Goal: Transaction & Acquisition: Purchase product/service

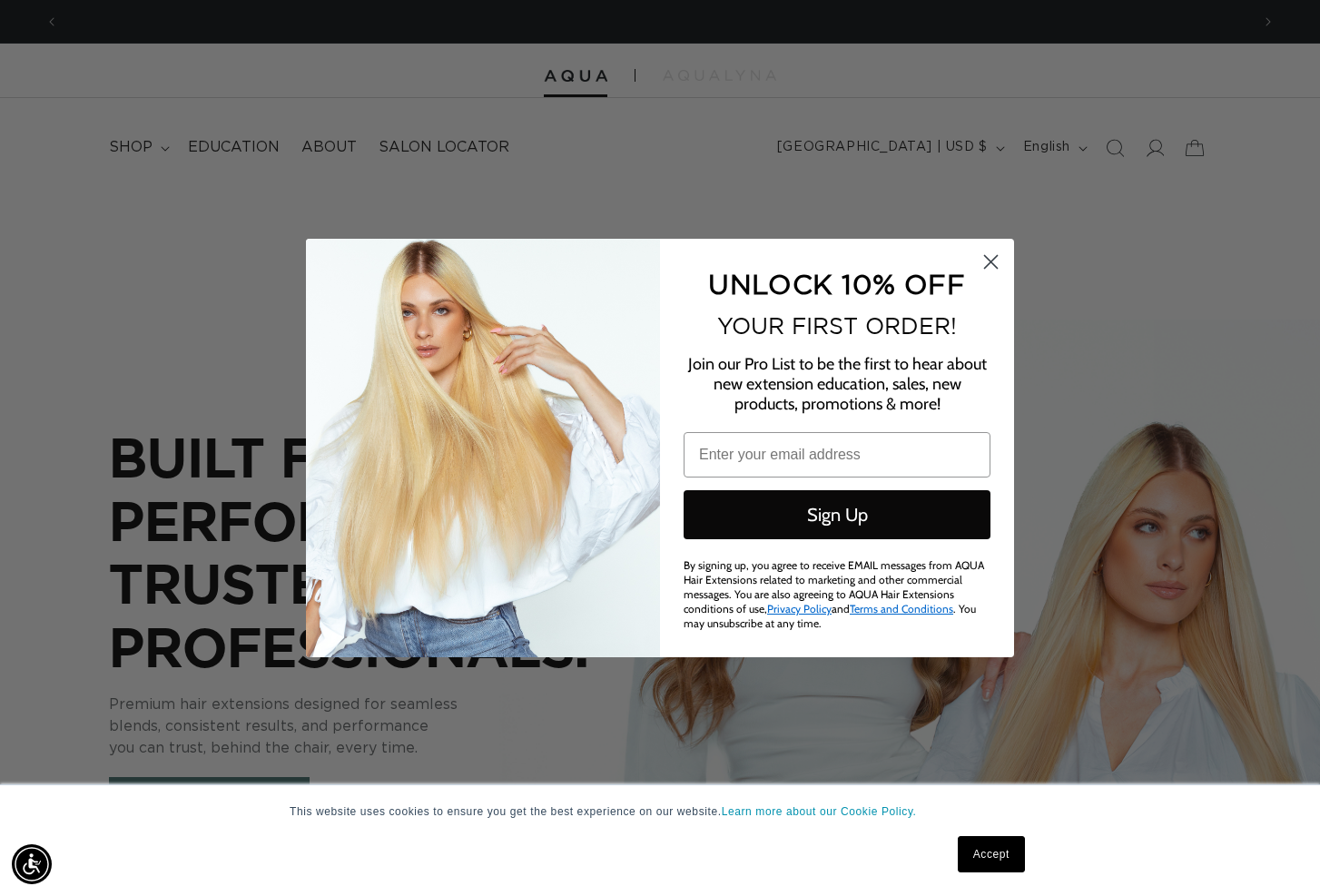
scroll to position [0, 1191]
drag, startPoint x: 991, startPoint y: 265, endPoint x: 1029, endPoint y: 250, distance: 40.9
click at [991, 265] on icon "Close dialog" at bounding box center [991, 262] width 12 height 12
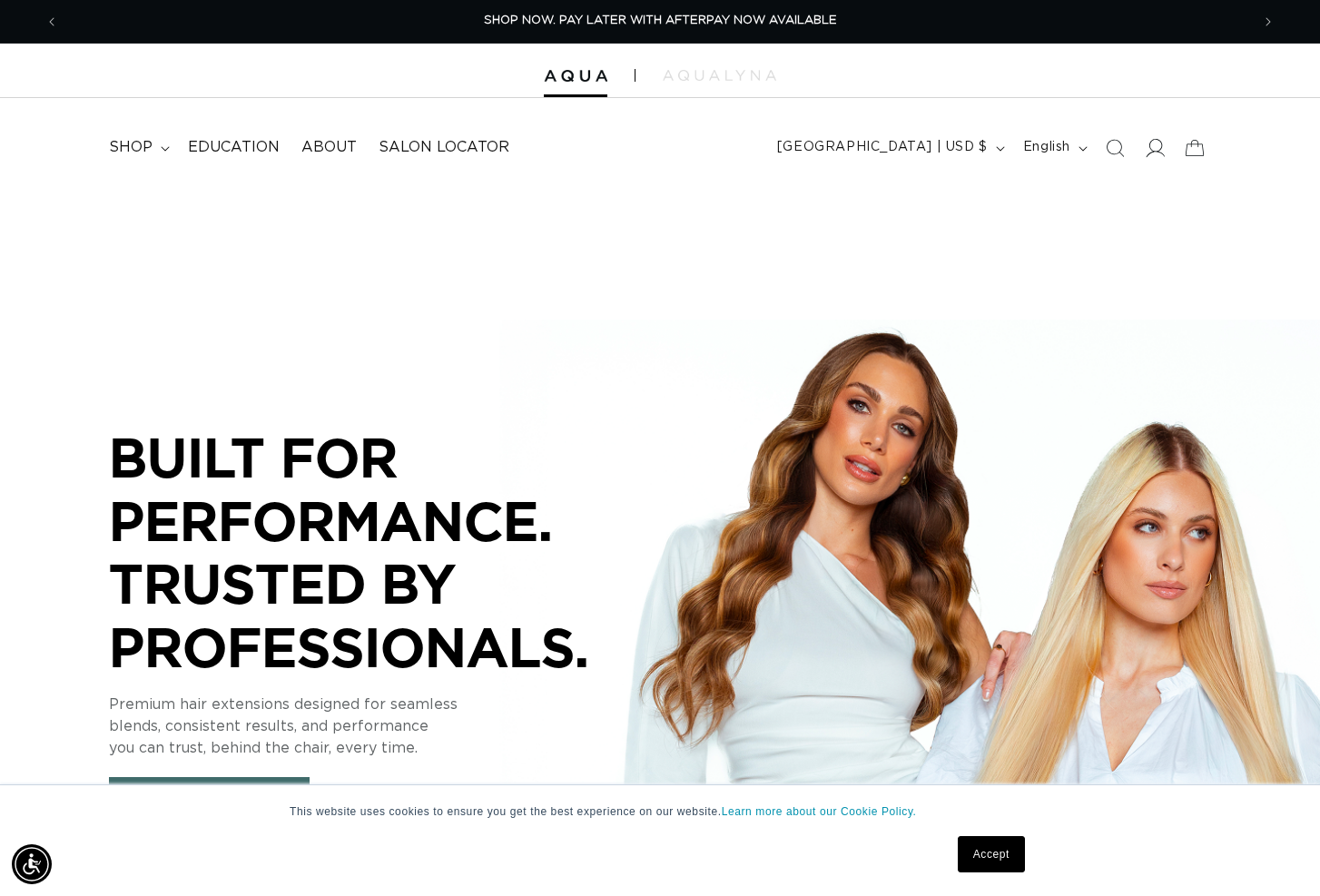
click at [1160, 144] on icon at bounding box center [1155, 147] width 19 height 19
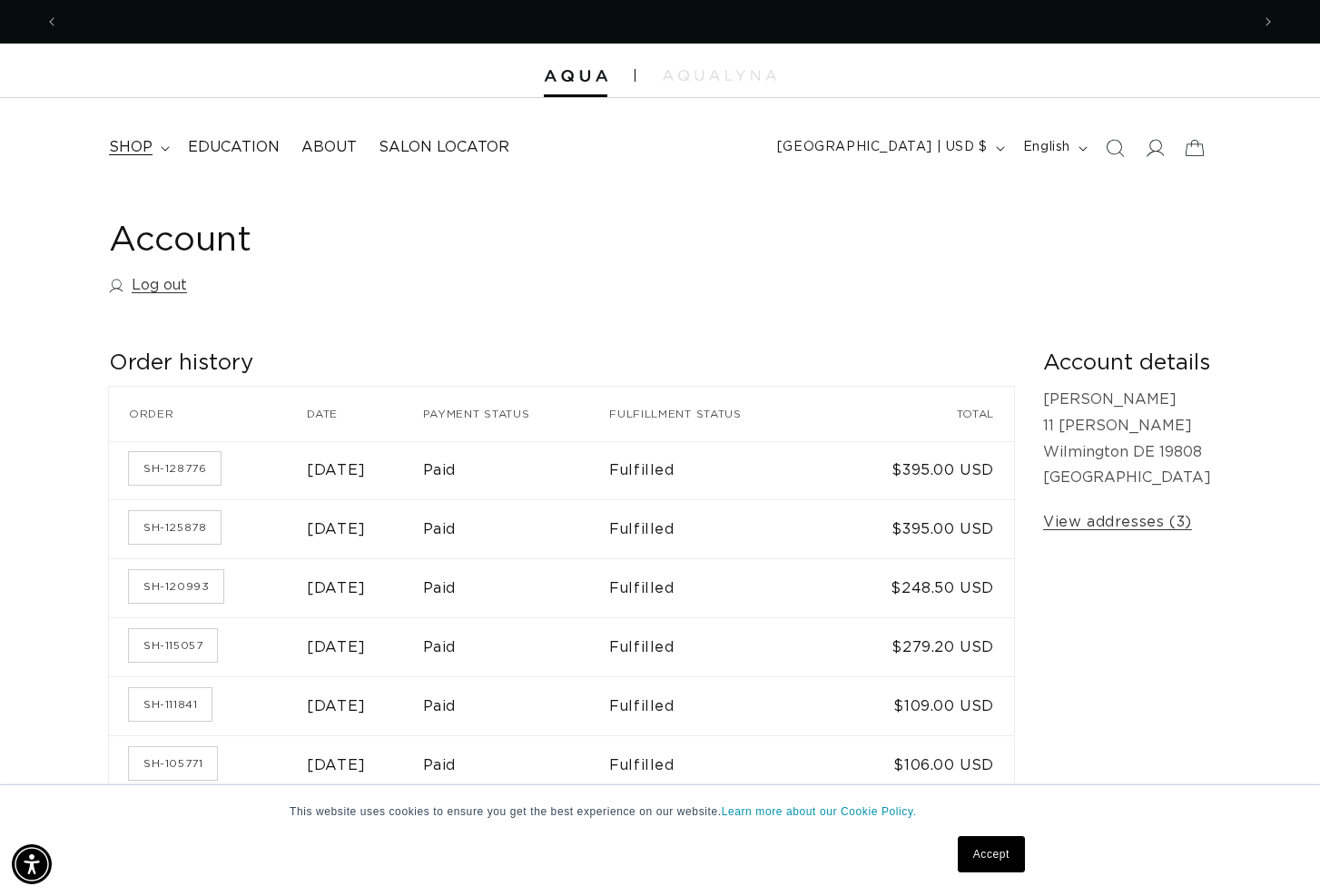
scroll to position [0, 2382]
click at [140, 146] on span "shop" at bounding box center [131, 147] width 44 height 19
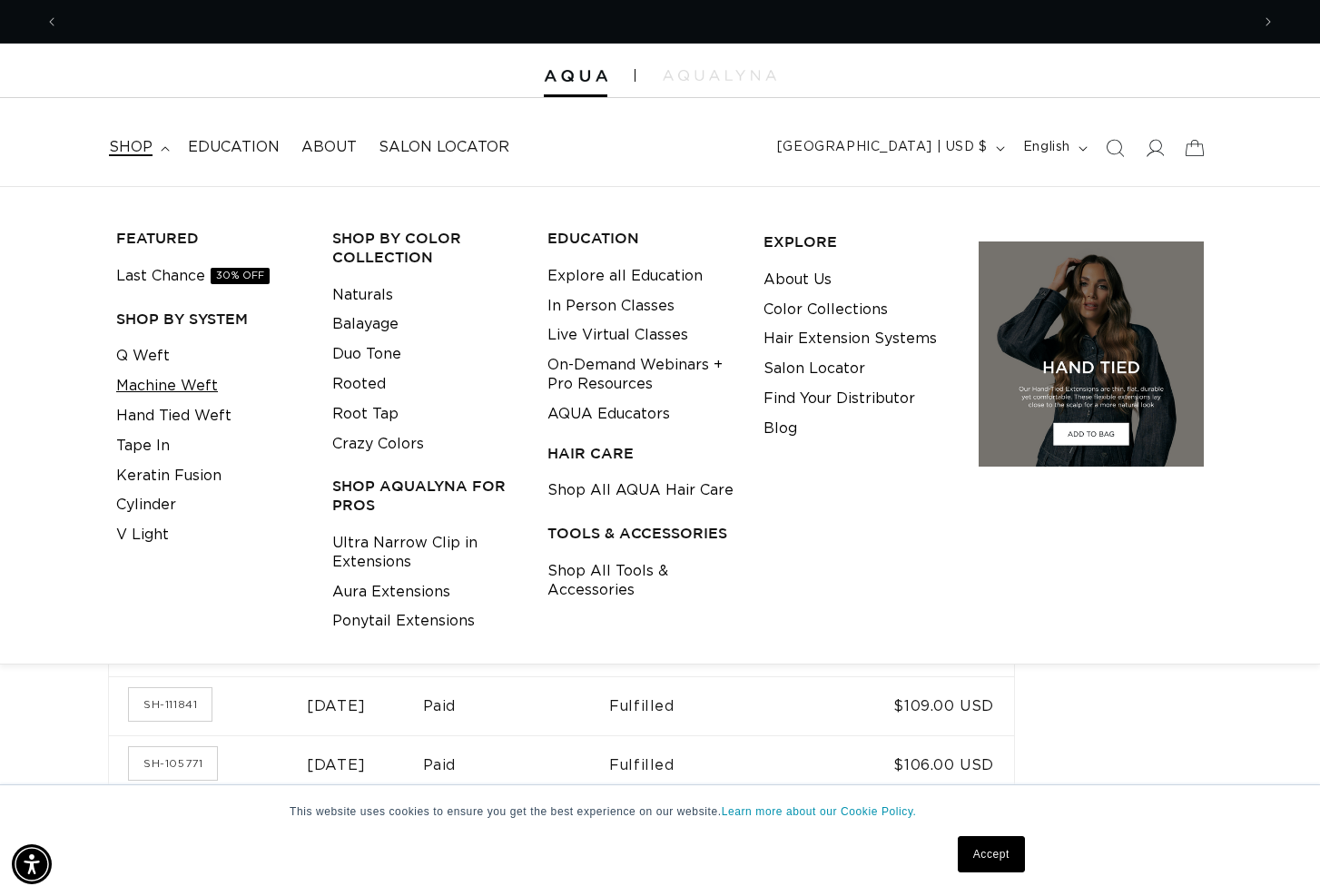
scroll to position [0, 0]
click at [200, 377] on link "Machine Weft" at bounding box center [166, 386] width 102 height 30
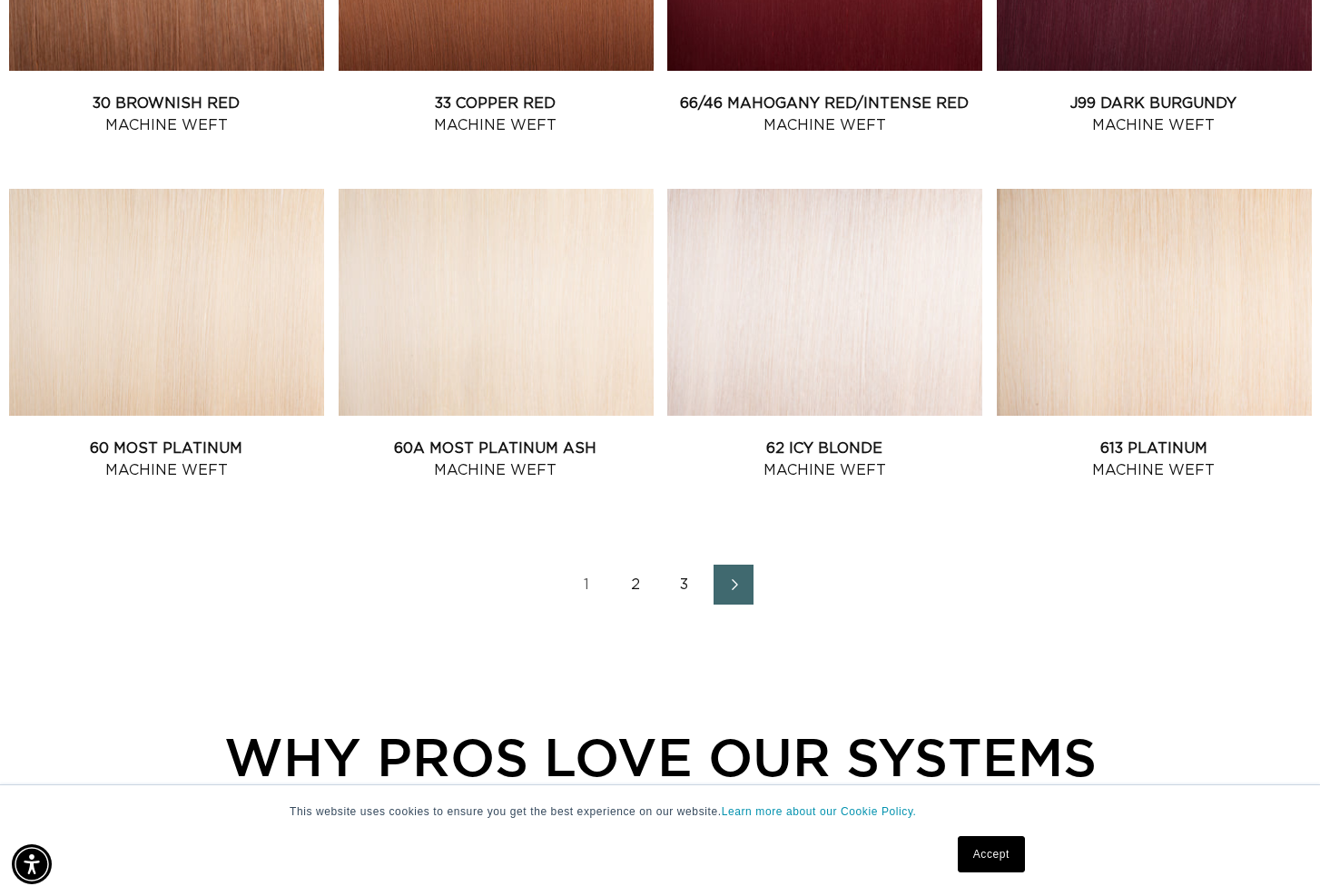
scroll to position [0, 1191]
click at [637, 583] on link "2" at bounding box center [635, 585] width 40 height 40
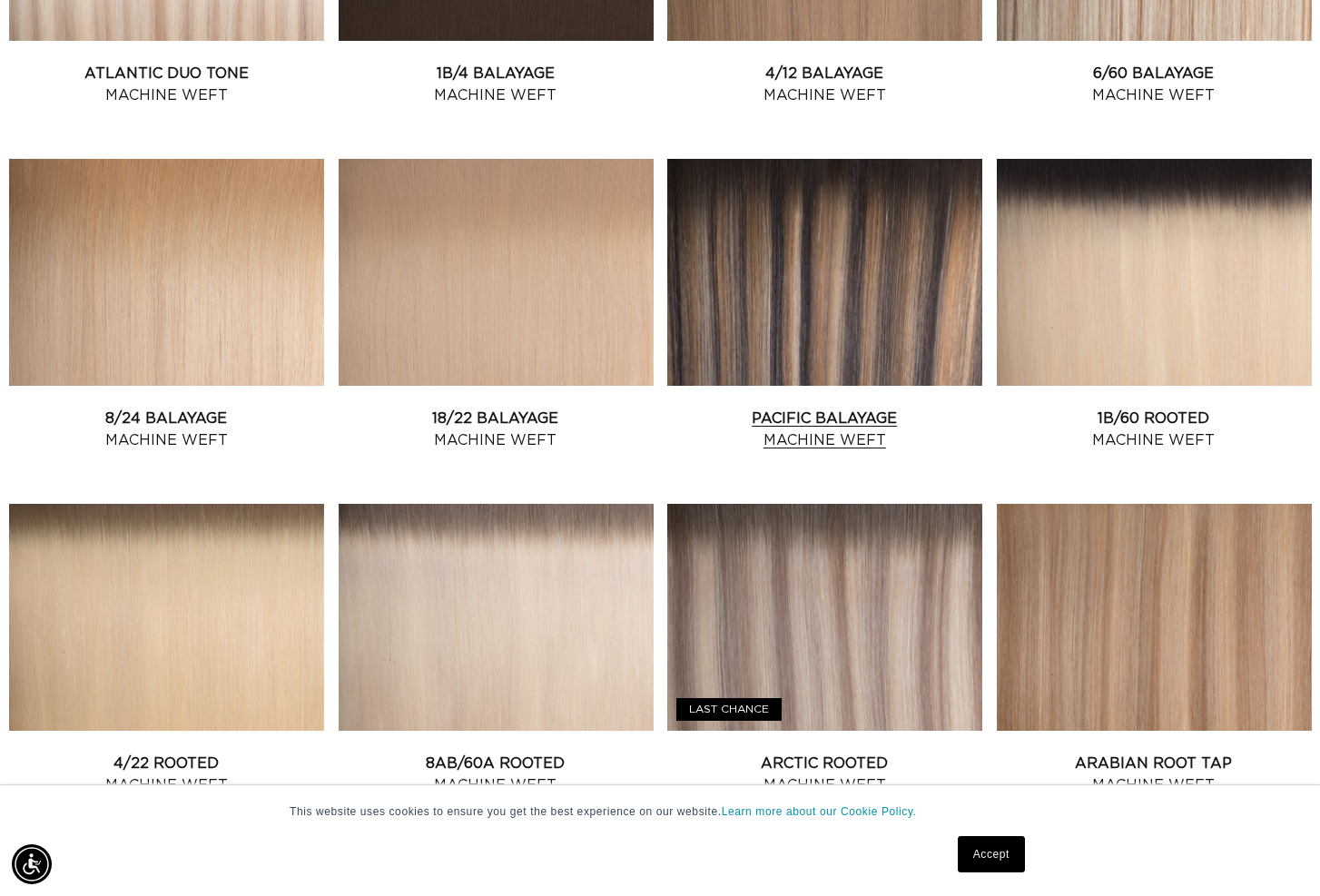
click at [851, 408] on link "Pacific Balayage Machine Weft" at bounding box center [825, 430] width 315 height 44
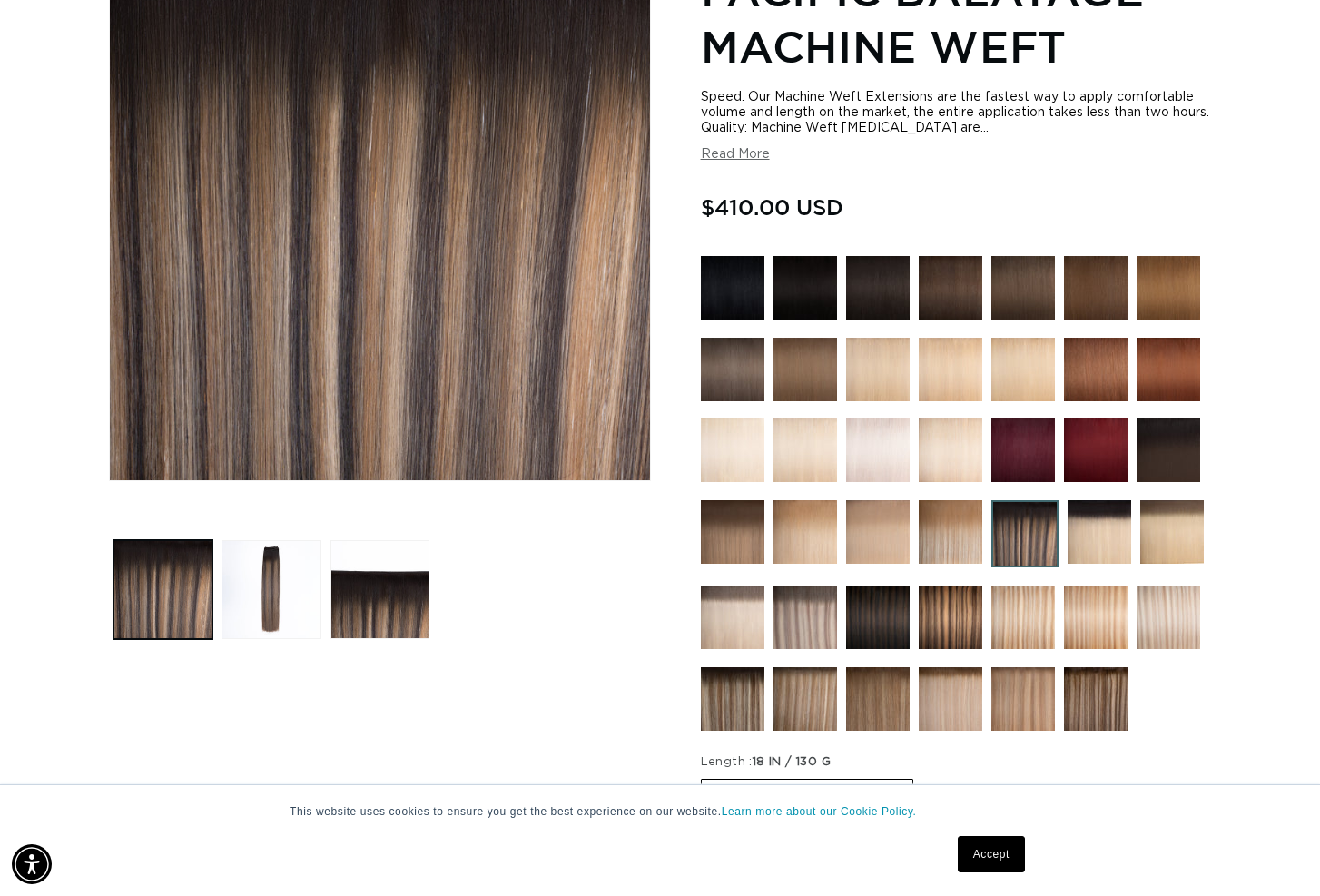
scroll to position [0, 2382]
click at [1090, 693] on img at bounding box center [1096, 699] width 64 height 64
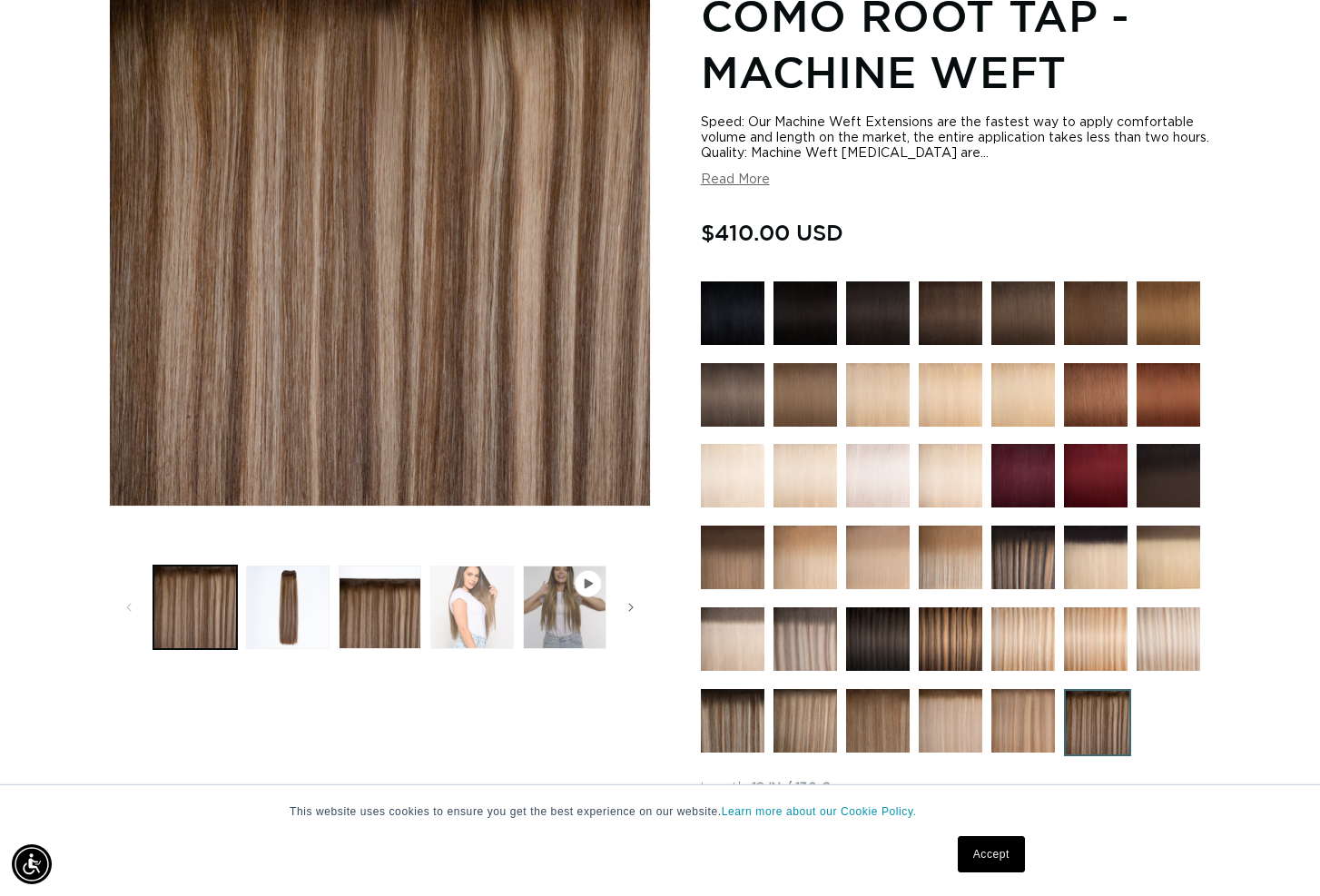
scroll to position [0, 2382]
click at [490, 613] on button "Load image 4 in gallery view" at bounding box center [472, 608] width 84 height 84
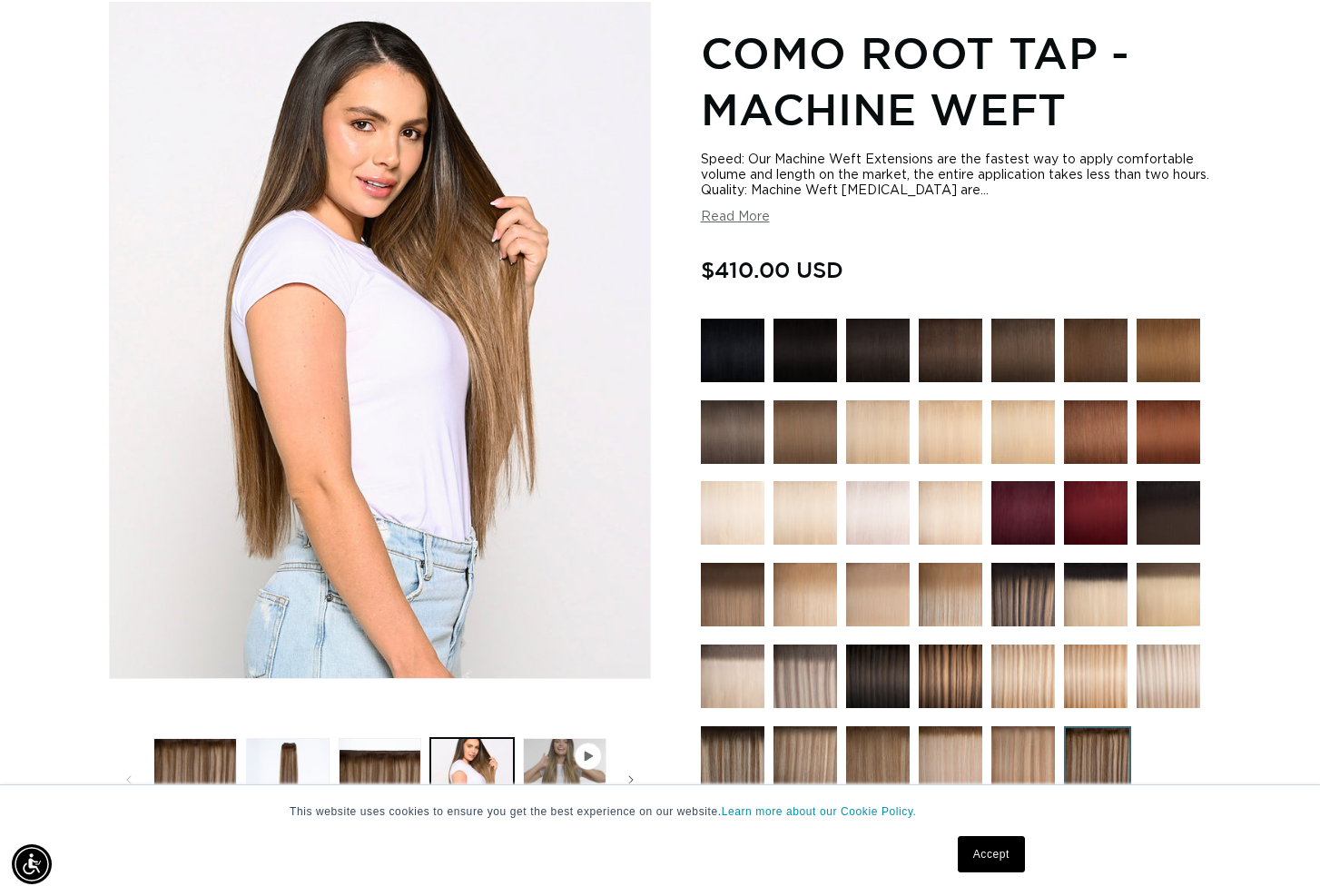
scroll to position [277, 0]
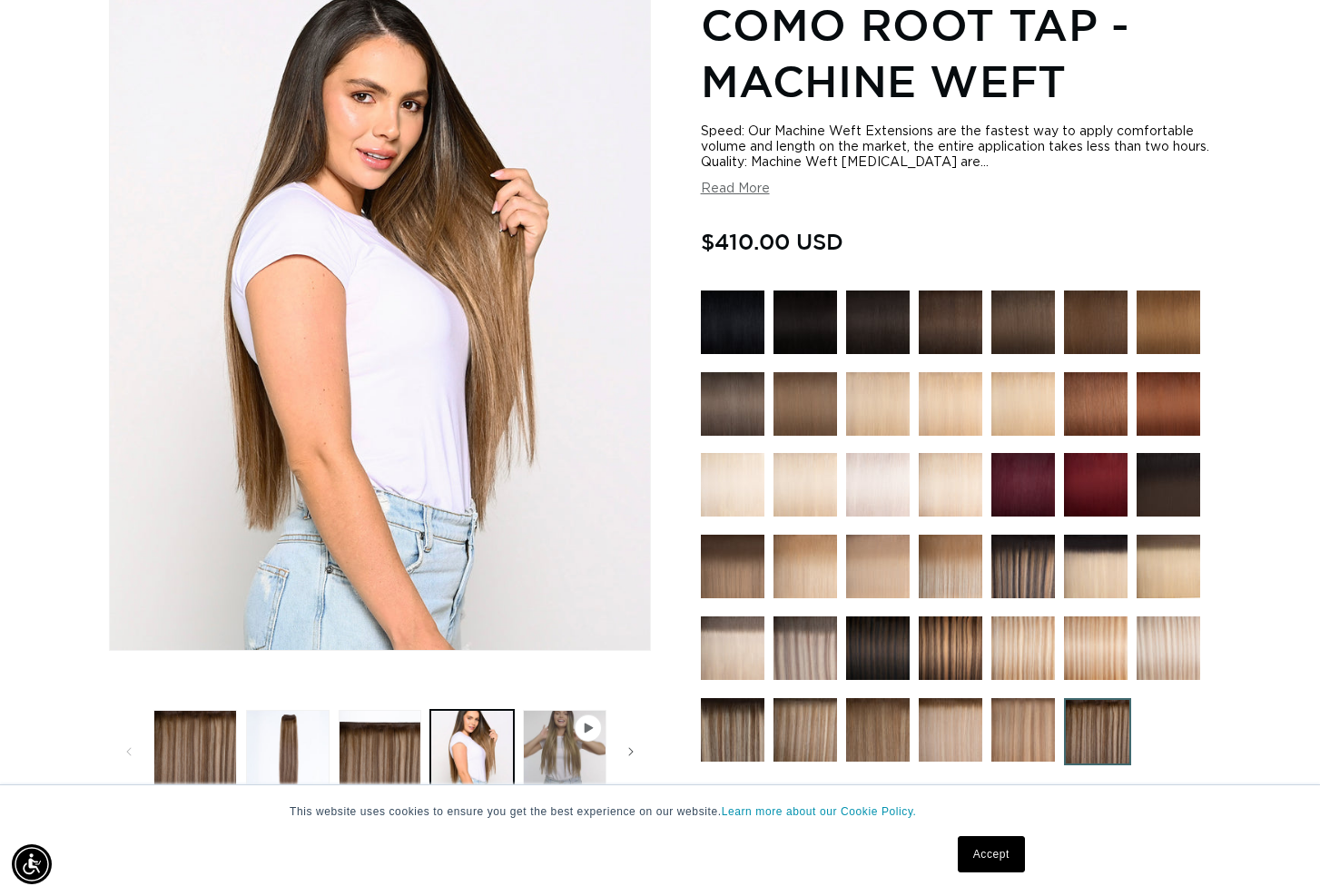
click at [1039, 564] on img at bounding box center [1022, 566] width 64 height 64
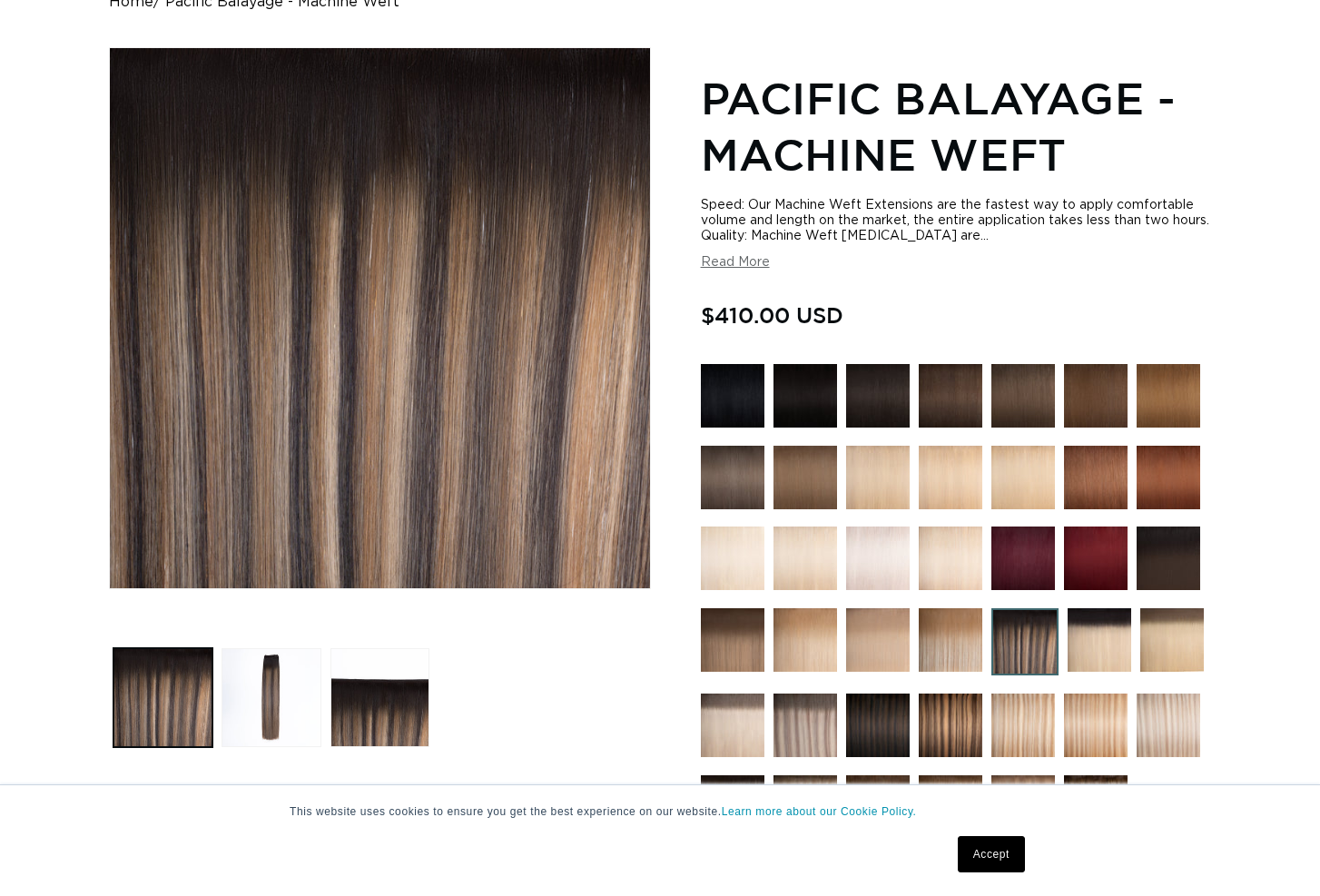
scroll to position [554, 0]
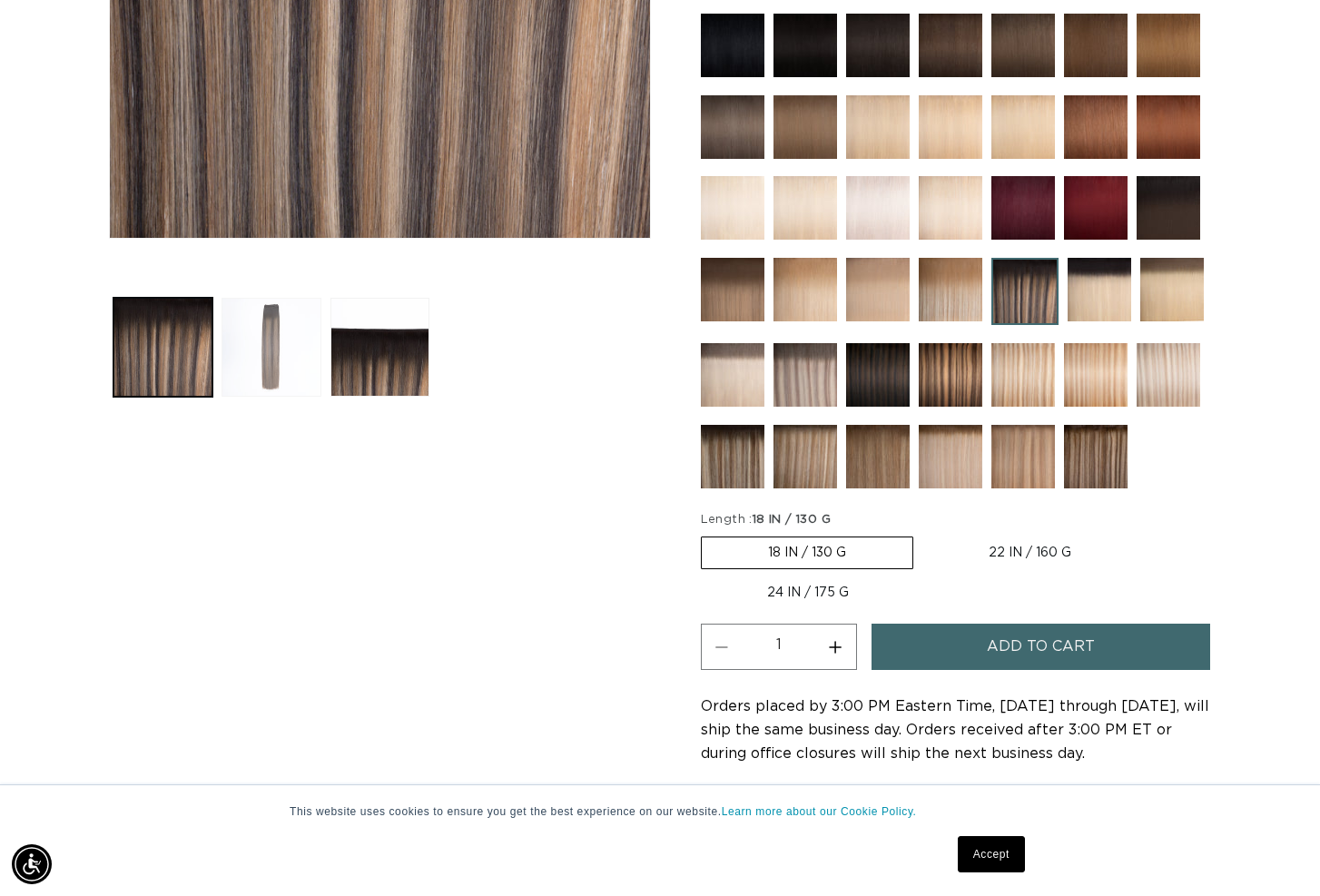
drag, startPoint x: 402, startPoint y: 361, endPoint x: 291, endPoint y: 360, distance: 111.0
click at [402, 361] on button "Load image 3 in gallery view" at bounding box center [379, 347] width 99 height 99
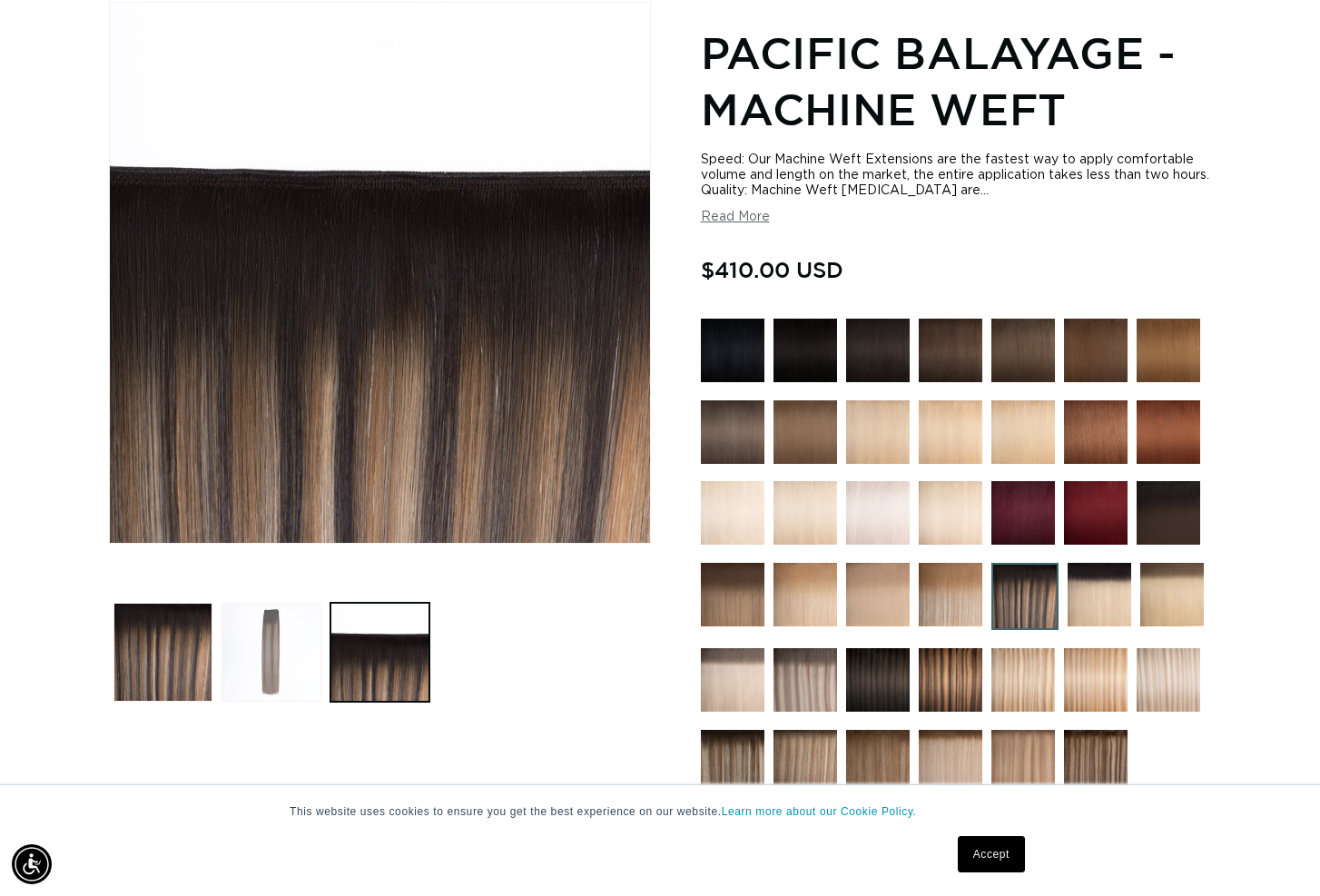
scroll to position [0, 1191]
click at [271, 631] on button "Load image 2 in gallery view" at bounding box center [271, 653] width 99 height 99
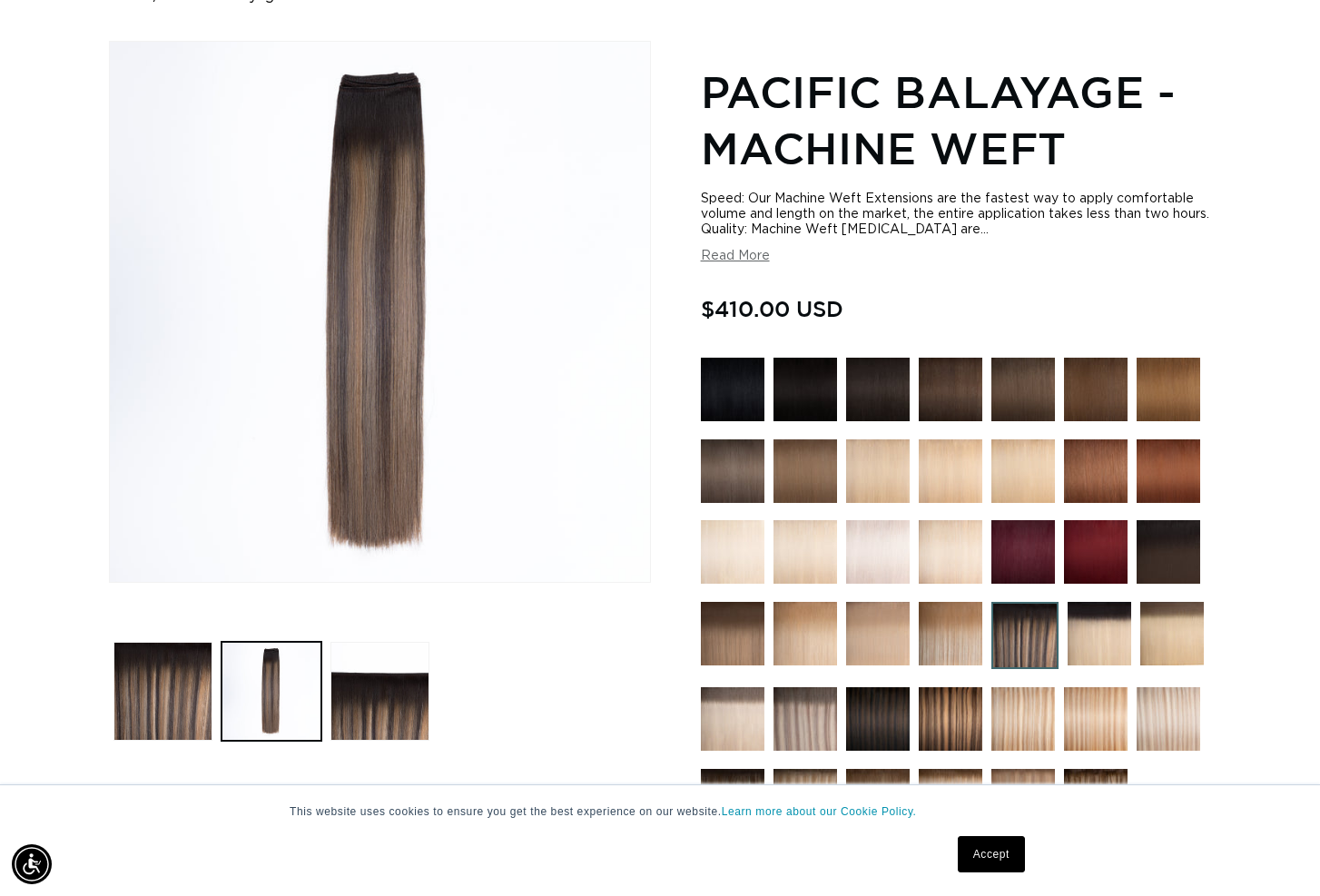
scroll to position [0, 2382]
click at [181, 690] on button "Load image 1 in gallery view" at bounding box center [163, 691] width 99 height 99
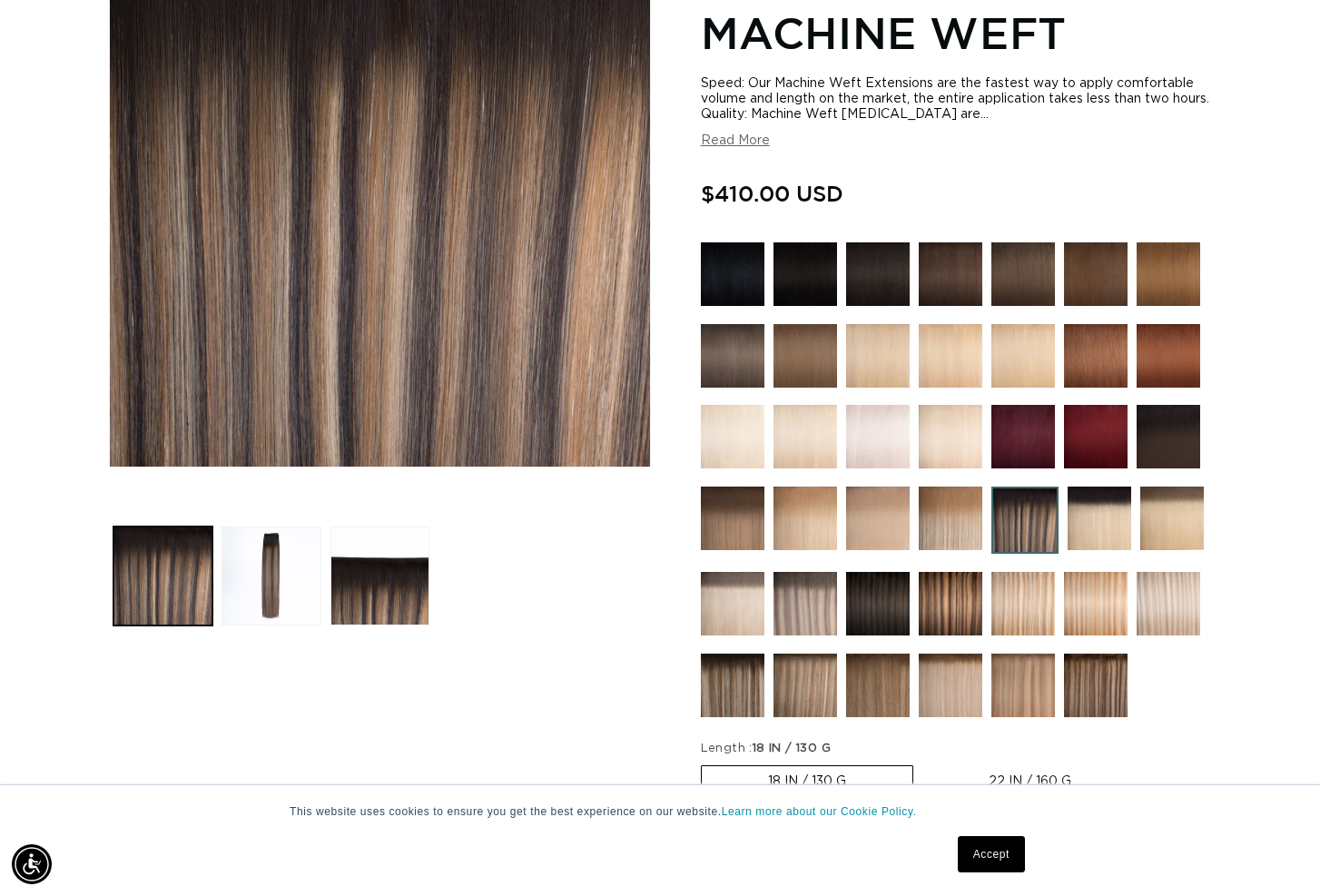
scroll to position [0, 0]
click at [1102, 678] on img at bounding box center [1096, 685] width 64 height 64
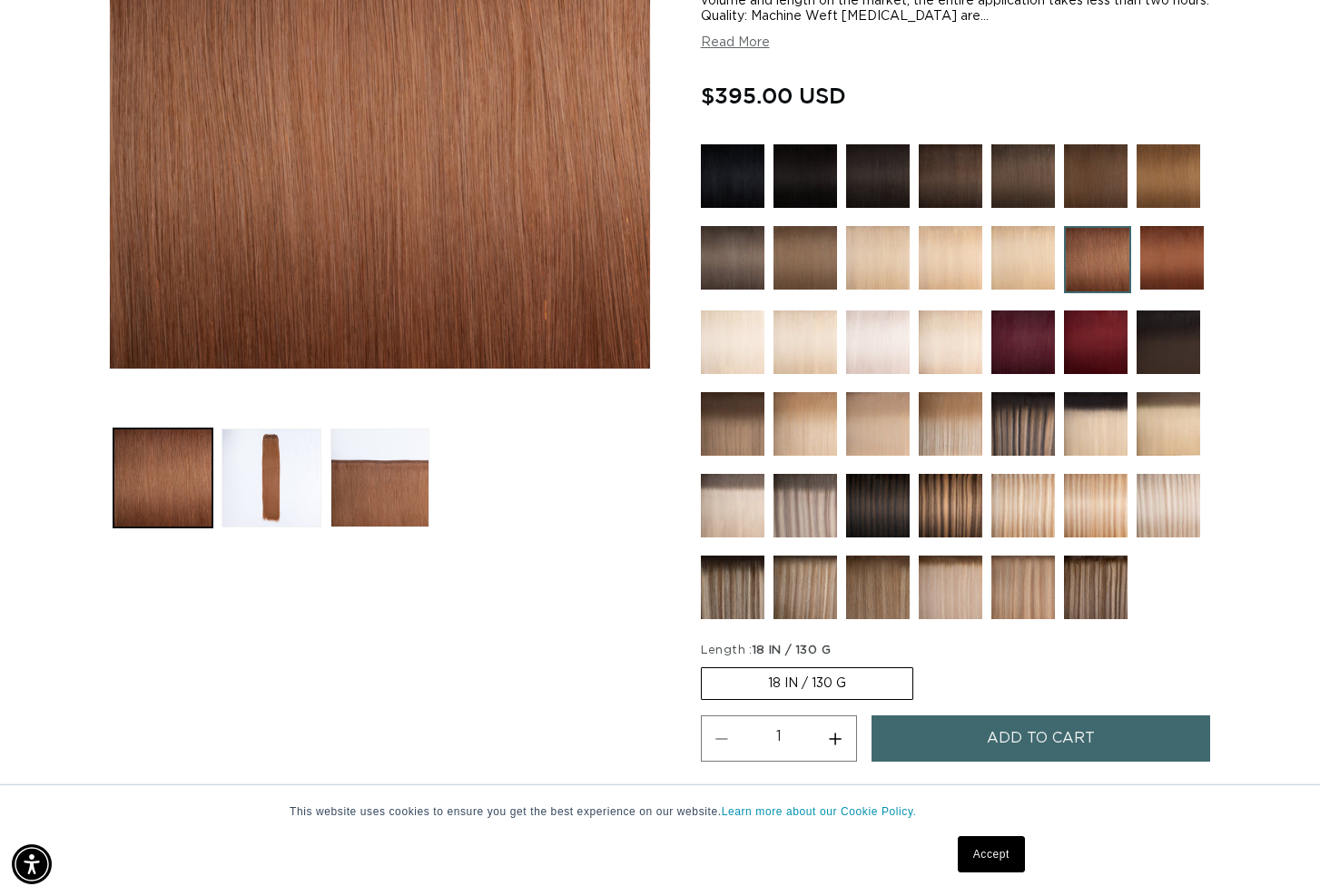
scroll to position [559, 0]
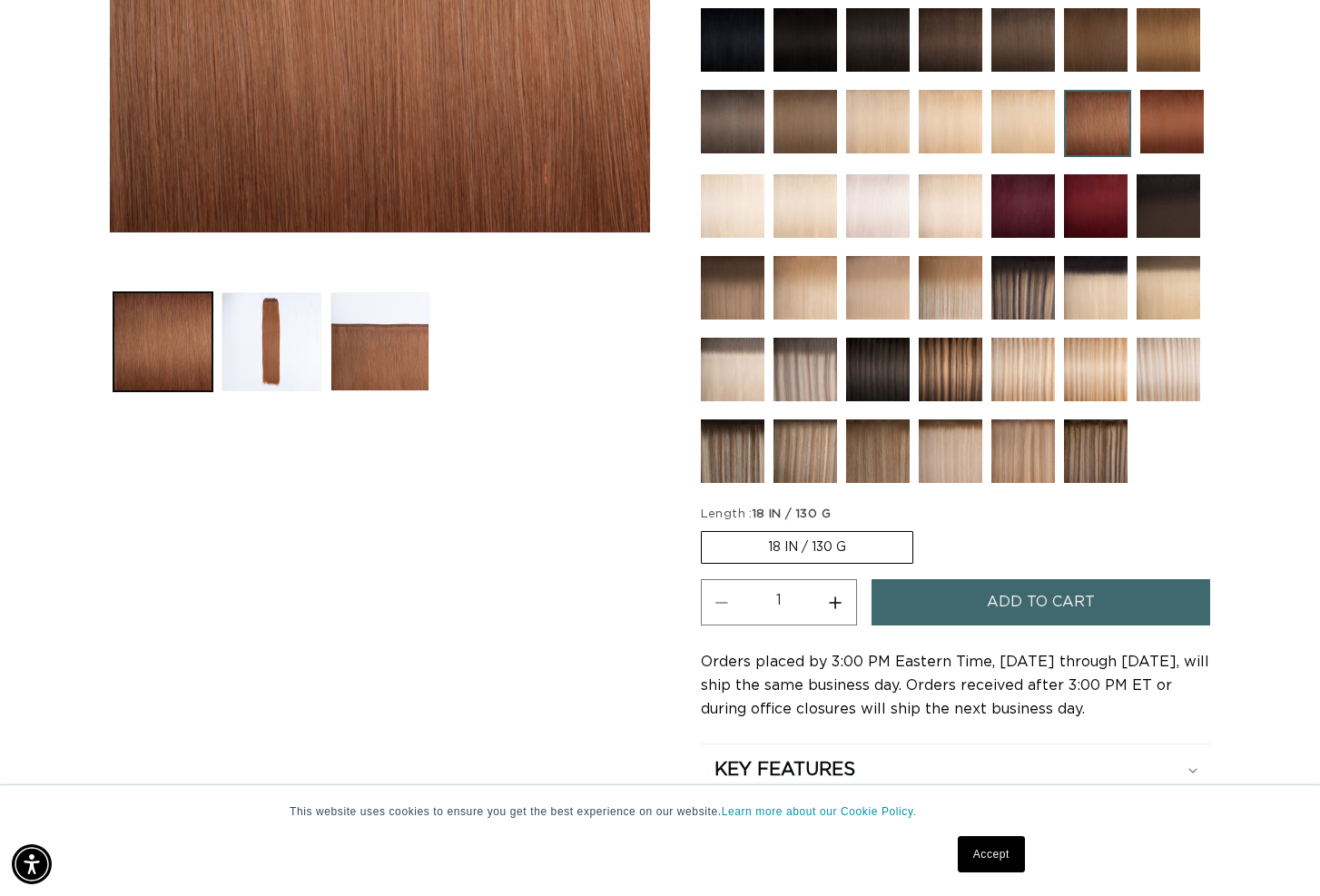
click at [1101, 449] on img at bounding box center [1096, 451] width 64 height 64
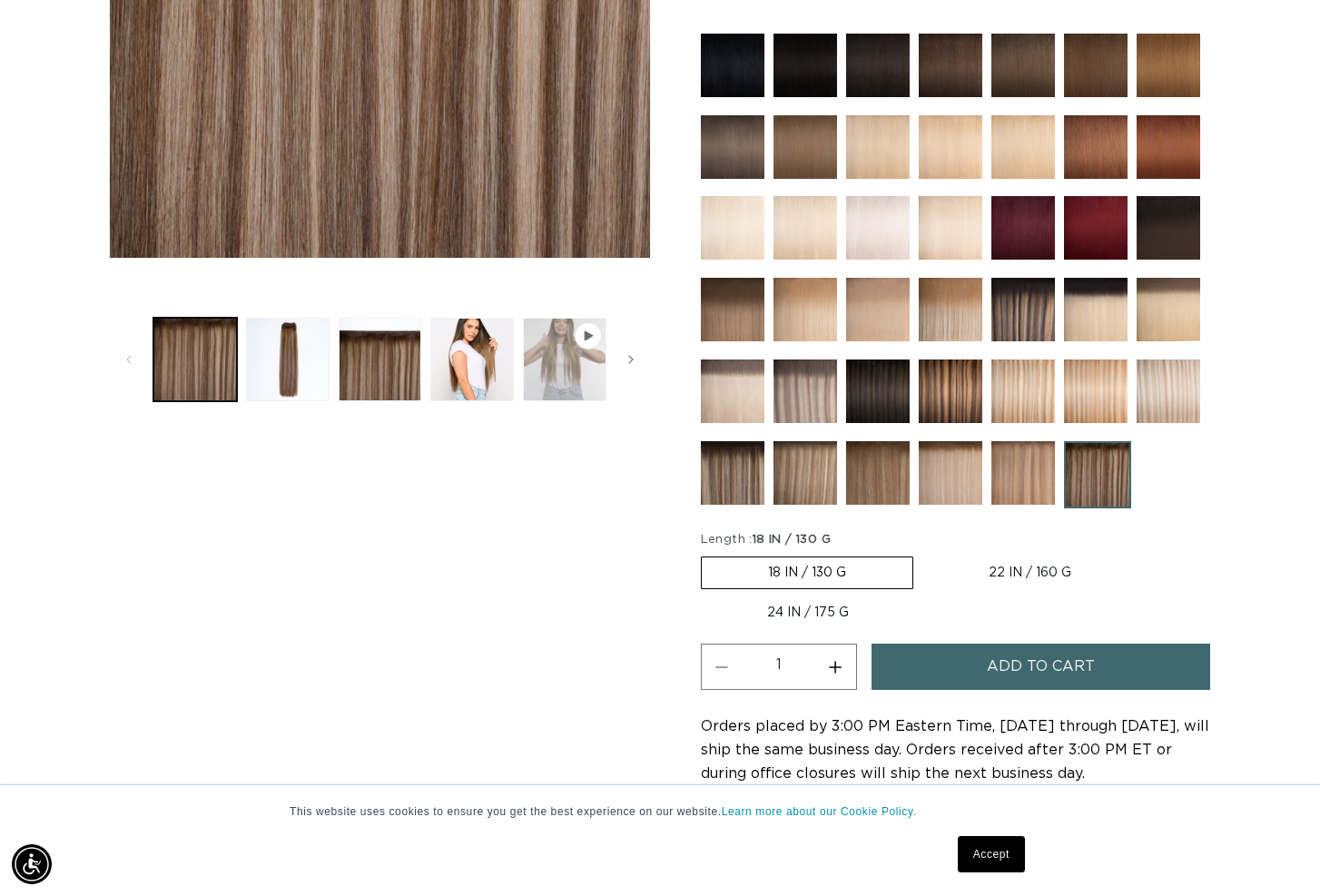
click at [563, 370] on button "Play video 1 in gallery view" at bounding box center [565, 360] width 84 height 84
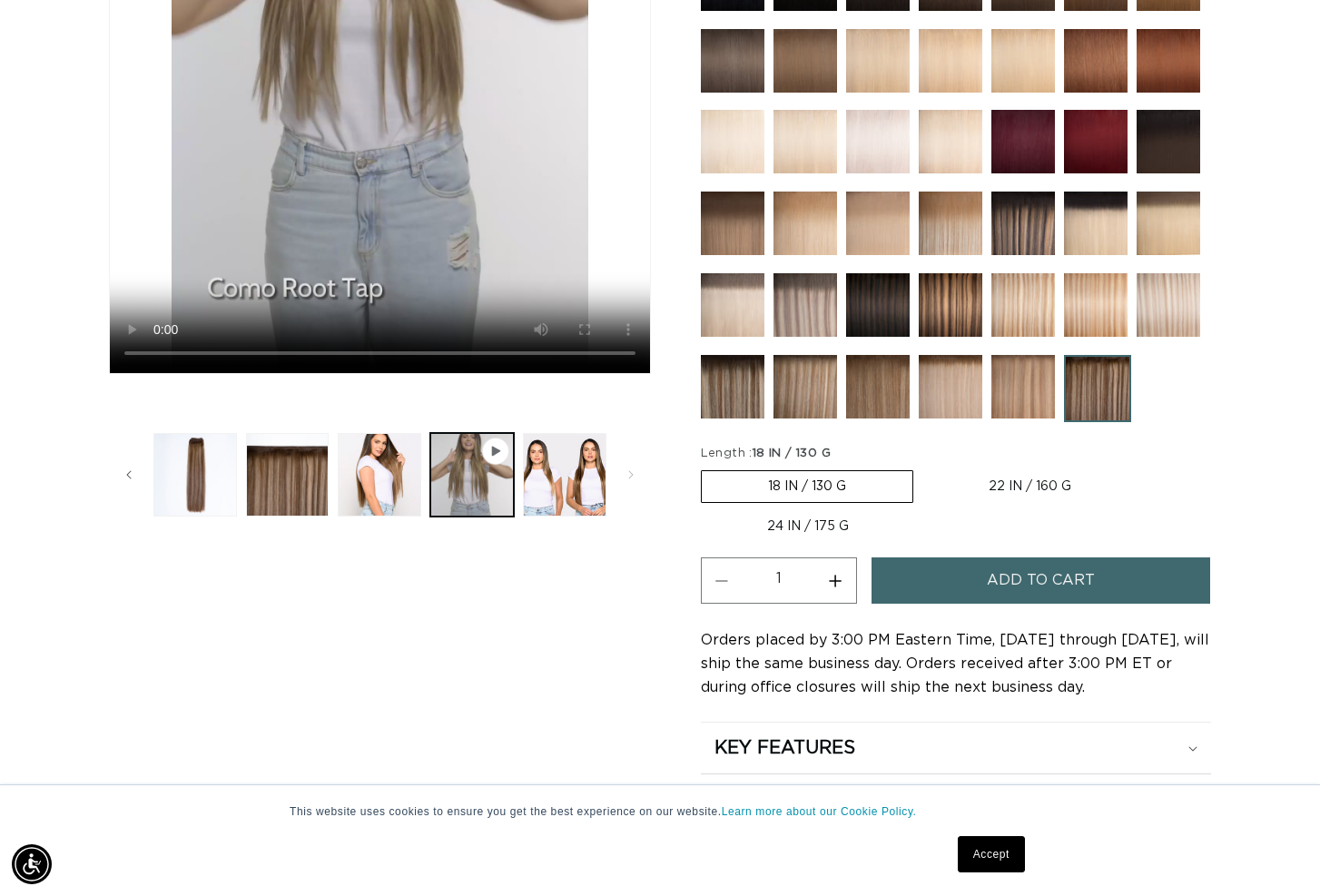
scroll to position [635, 0]
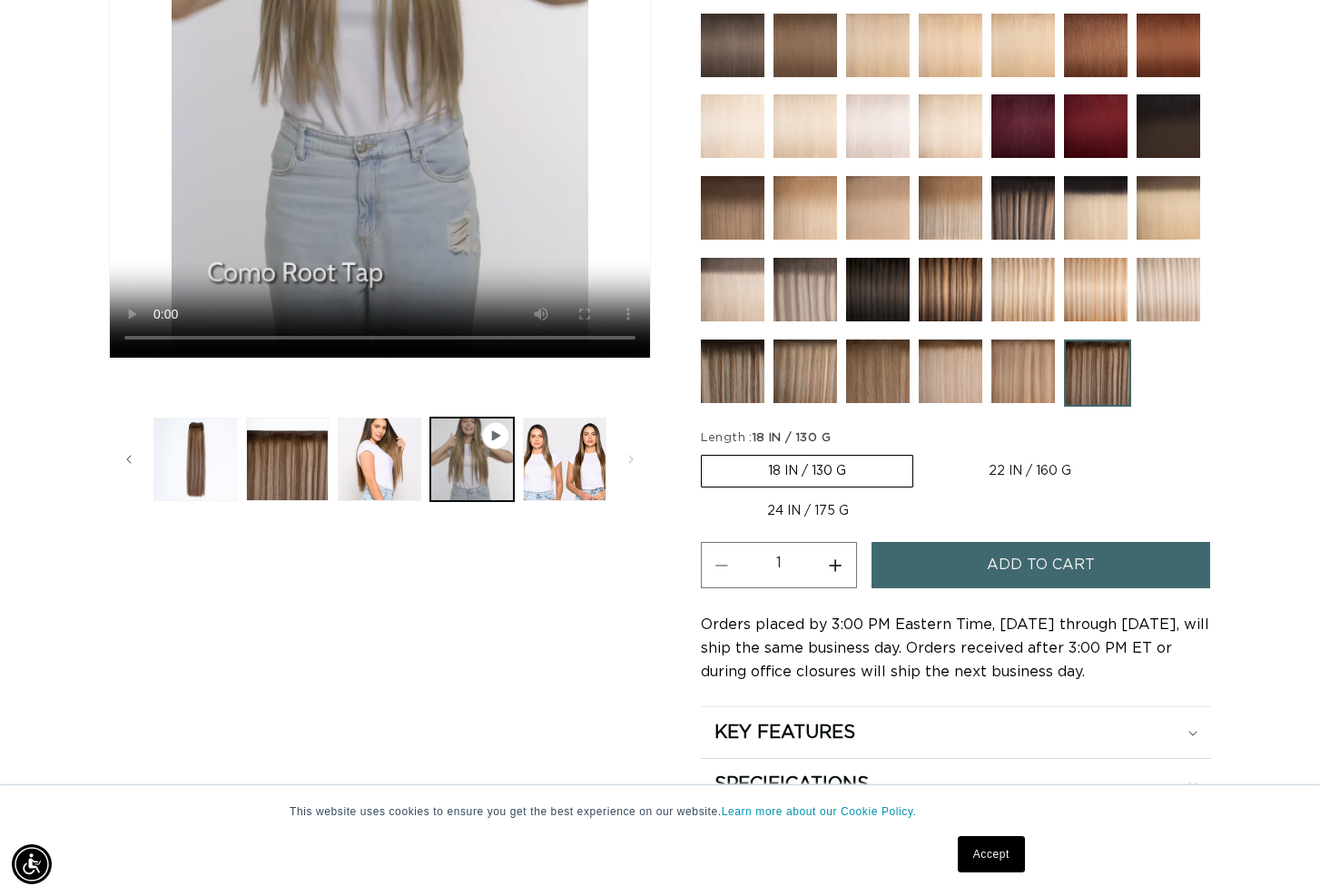
click at [845, 562] on button "Increase quantity for Como Root Tap - Machine Weft" at bounding box center [835, 565] width 41 height 47
type input "2"
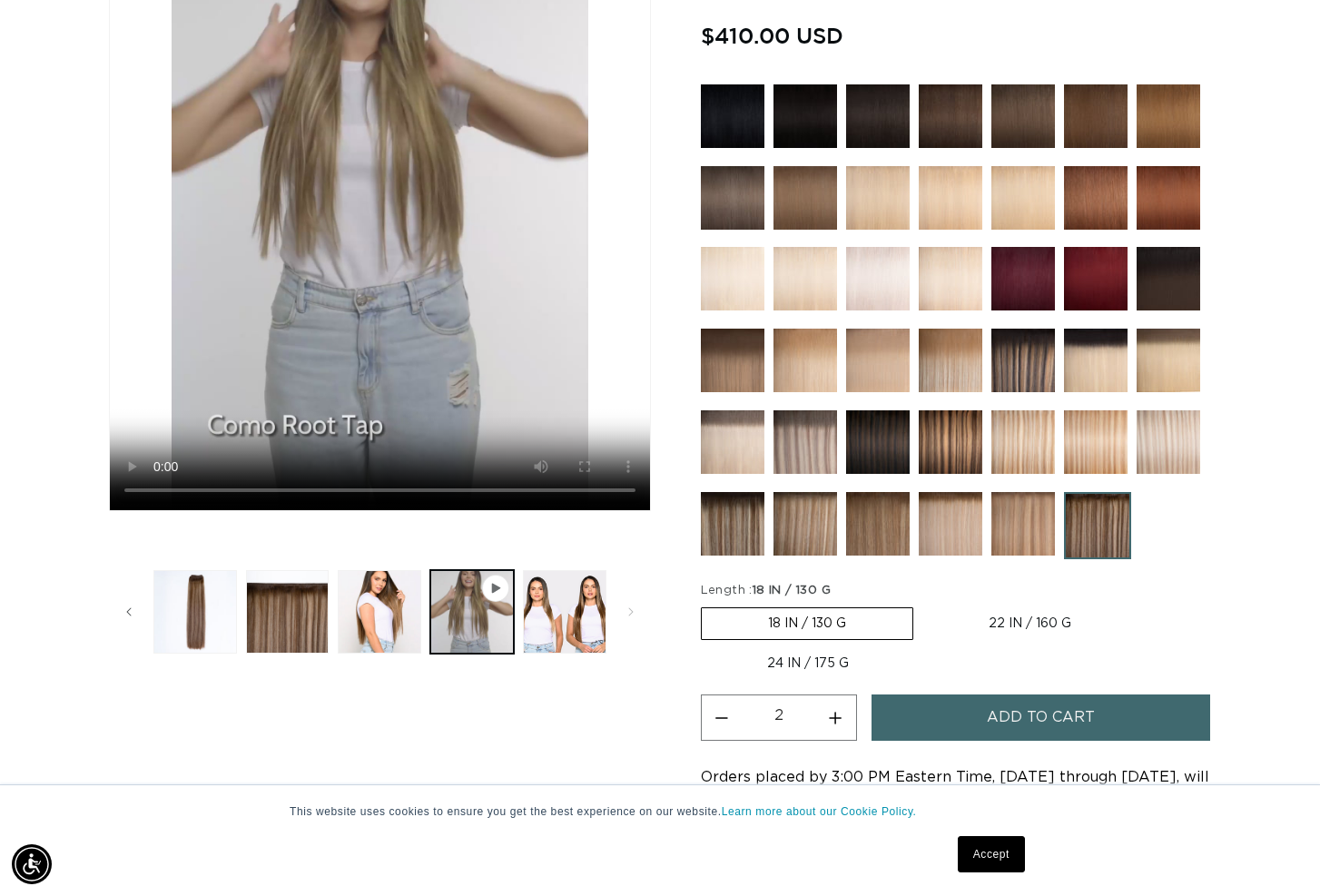
scroll to position [489, 0]
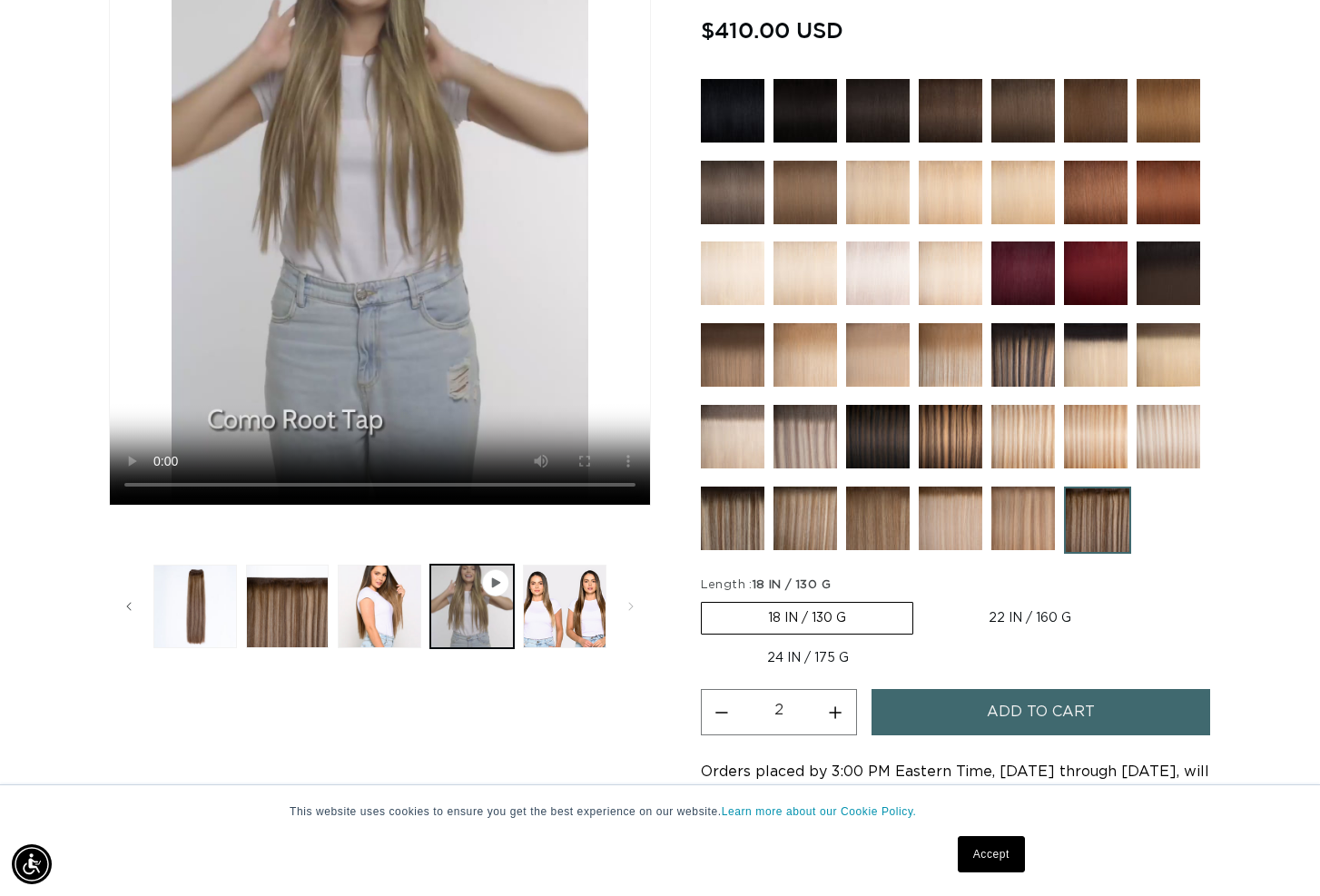
click at [1049, 715] on span "Add to cart" at bounding box center [1041, 712] width 108 height 47
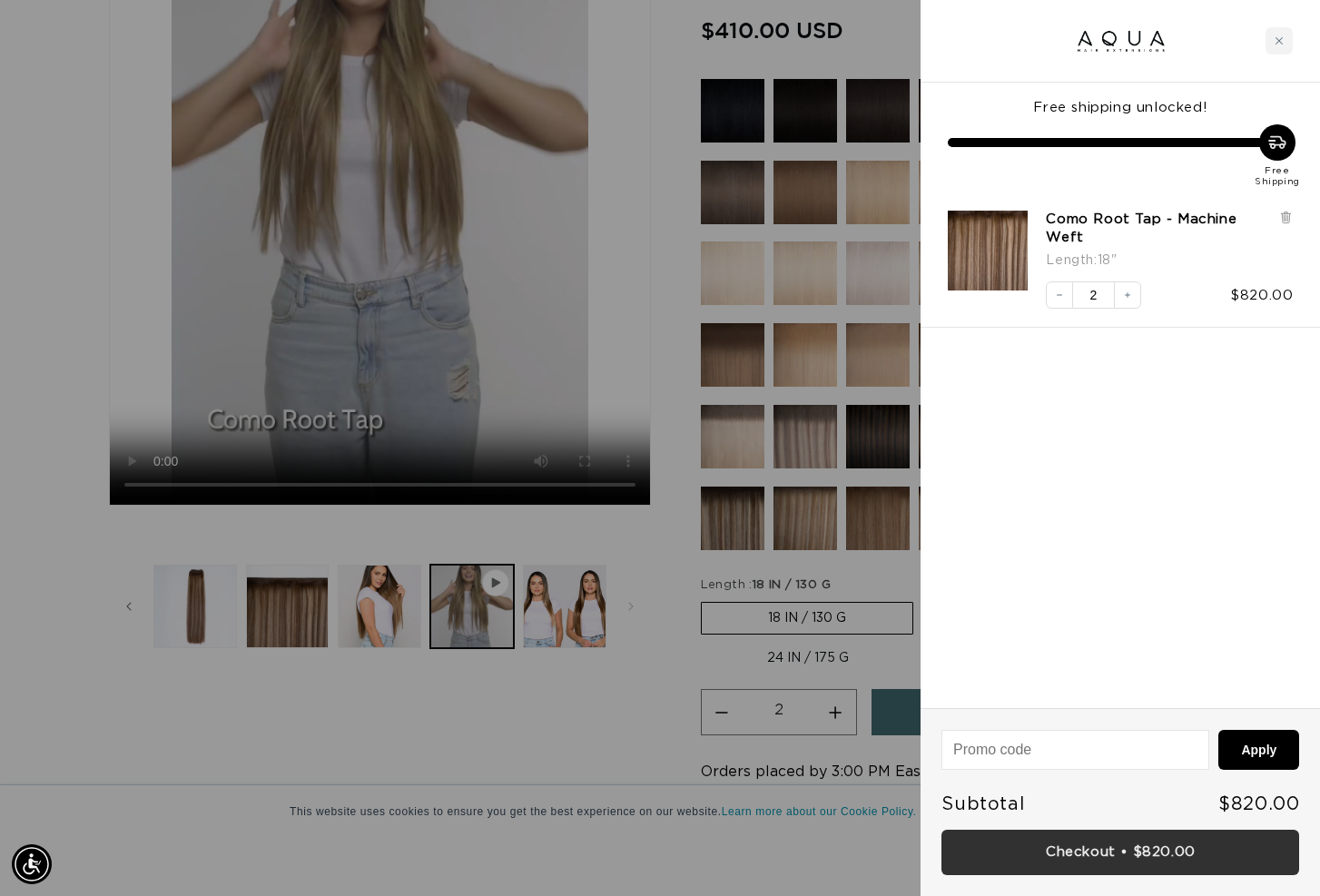
scroll to position [0, 0]
click at [1172, 851] on link "Checkout • $820.00" at bounding box center [1120, 852] width 358 height 47
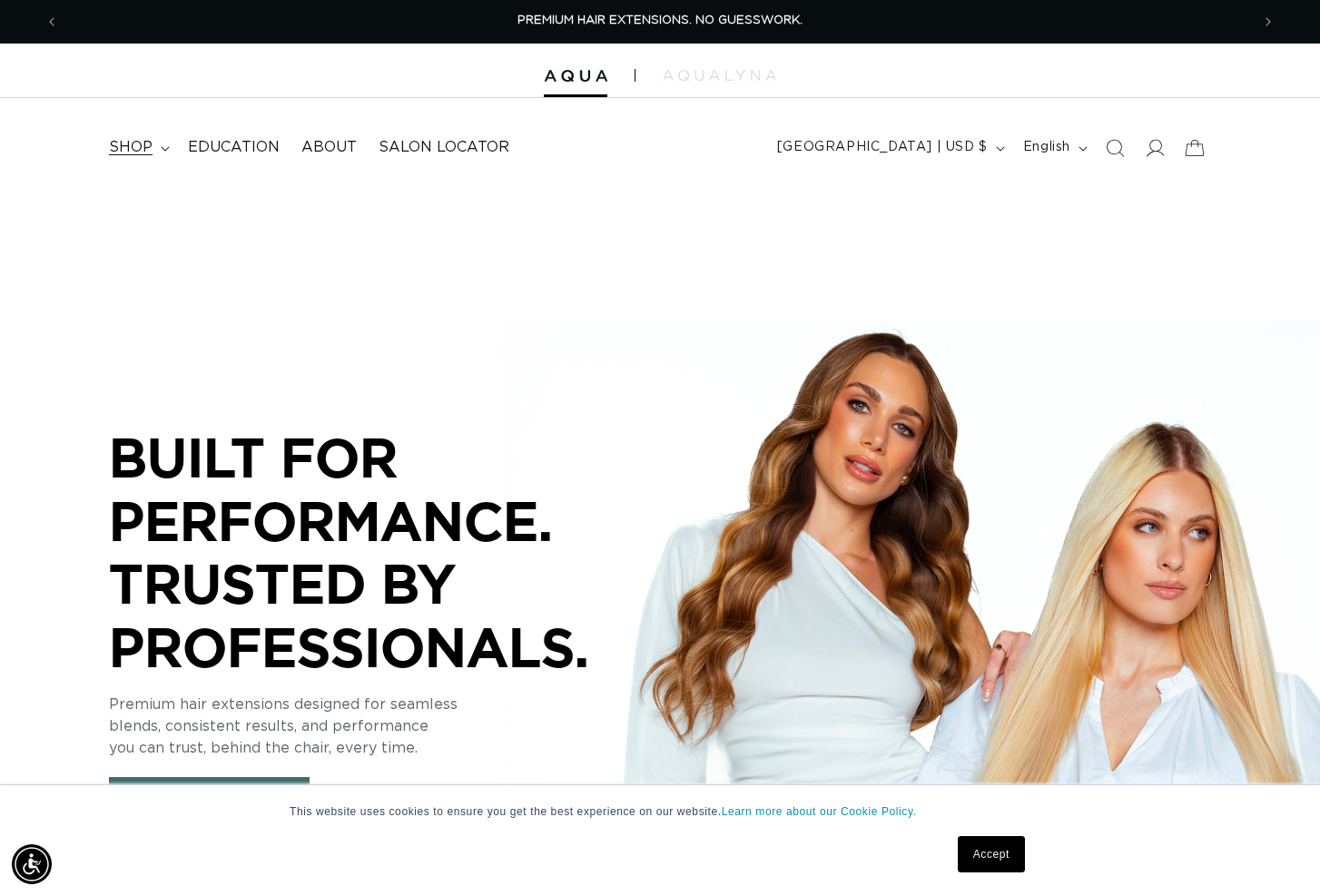
click at [132, 145] on span "shop" at bounding box center [131, 147] width 44 height 19
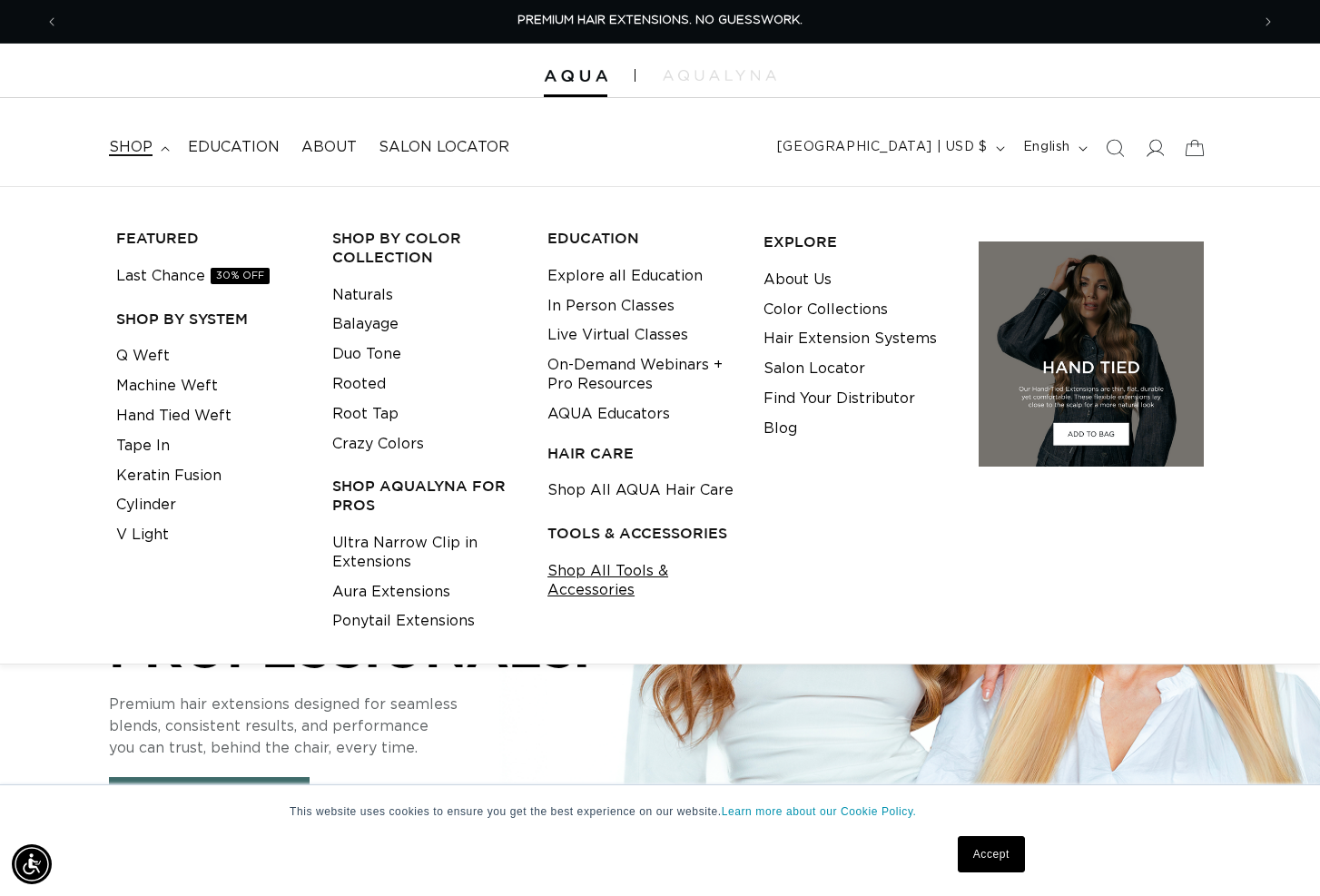
click at [619, 566] on link "Shop All Tools & Accessories" at bounding box center [642, 581] width 188 height 49
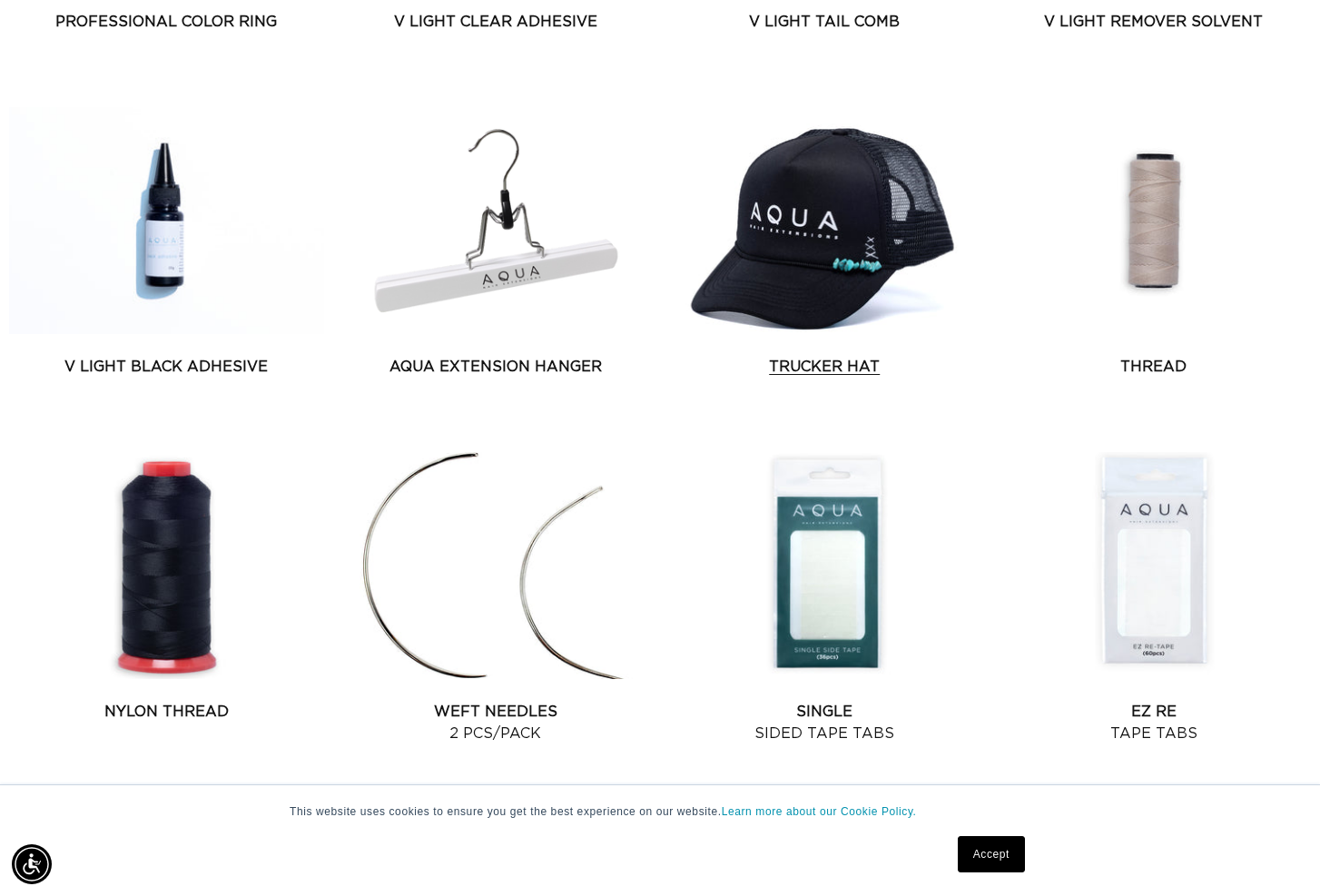
scroll to position [1297, 0]
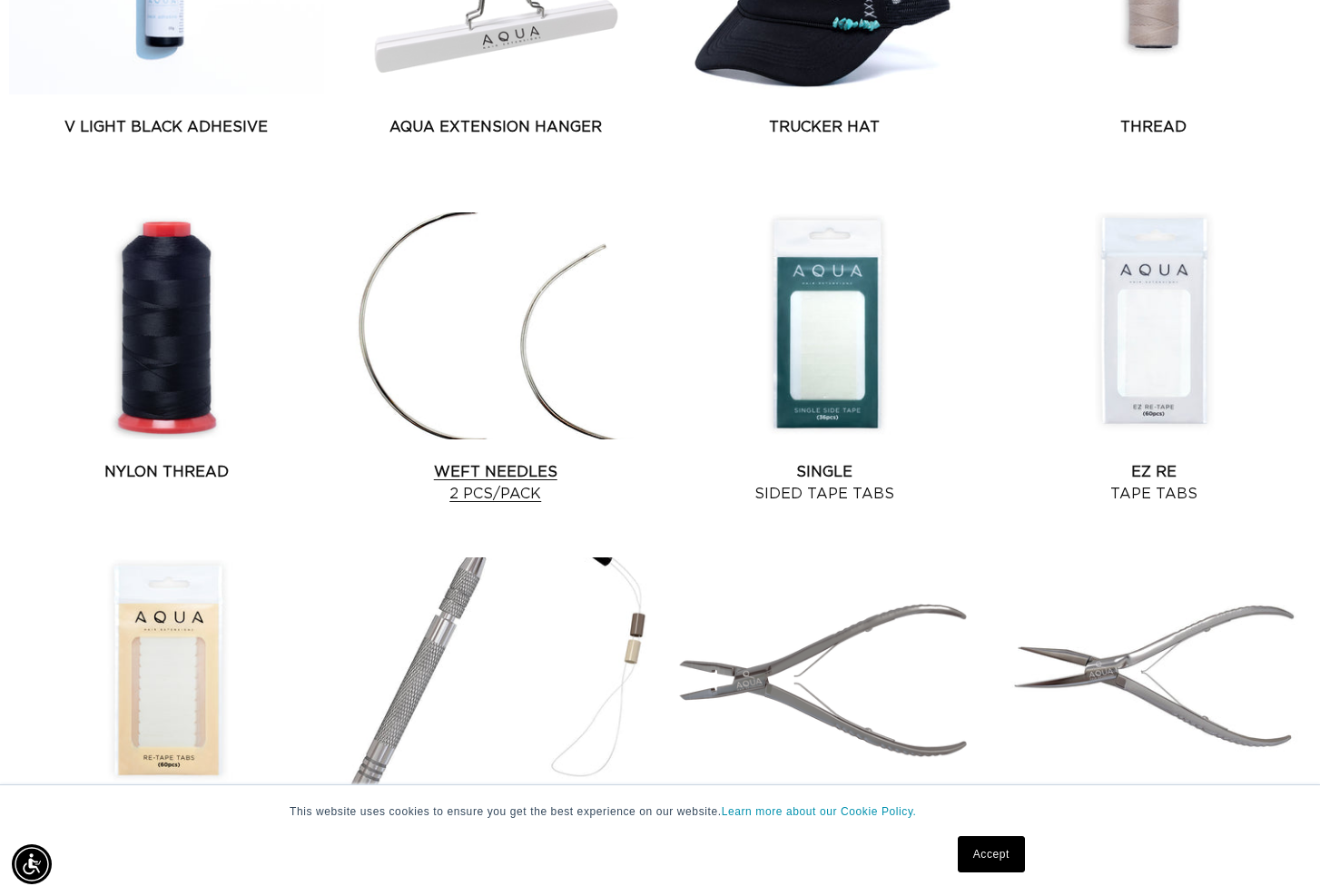
click at [491, 462] on link "Weft Needles 2 pcs/pack" at bounding box center [495, 483] width 315 height 44
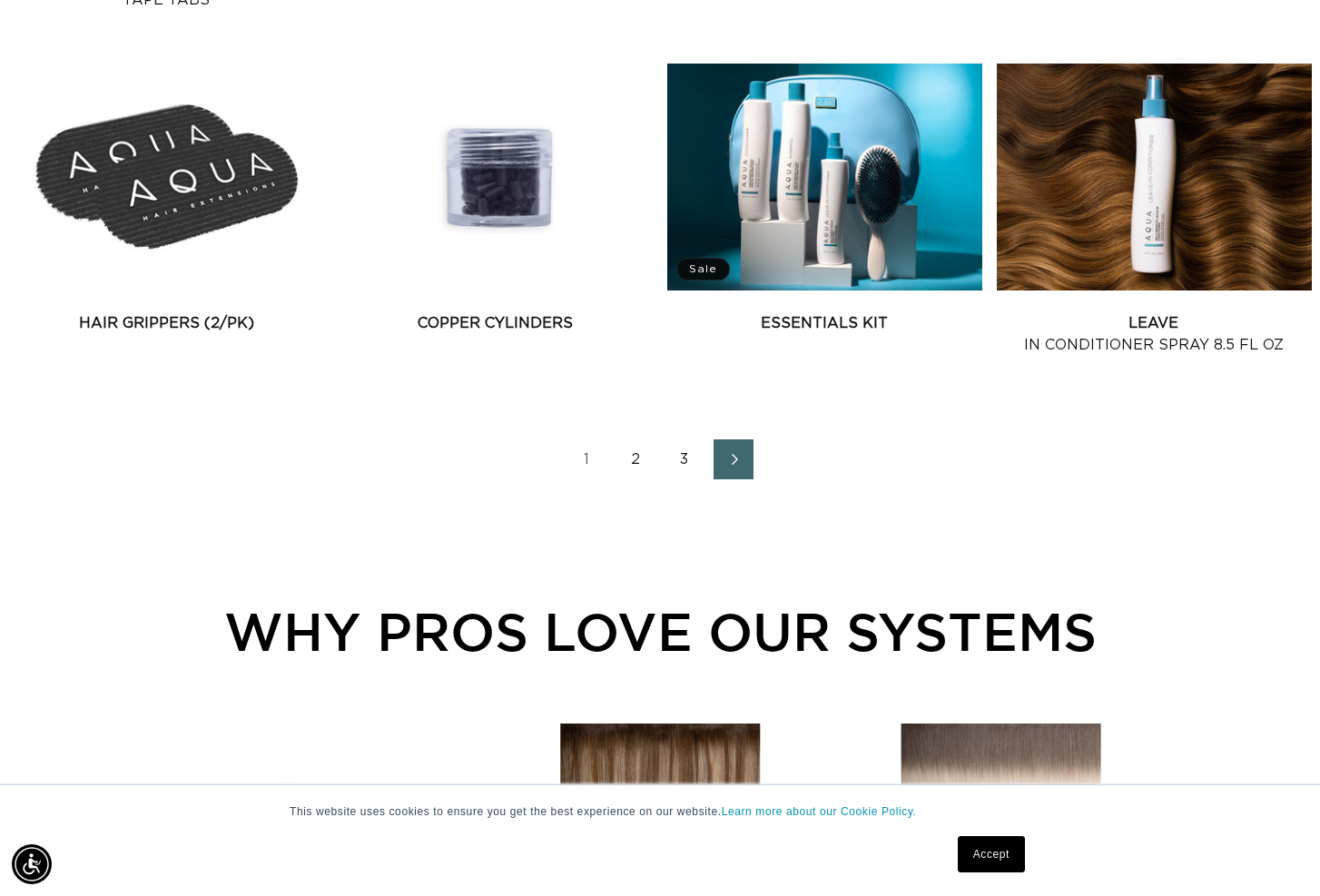
scroll to position [0, 1191]
click at [639, 459] on link "2" at bounding box center [635, 459] width 40 height 40
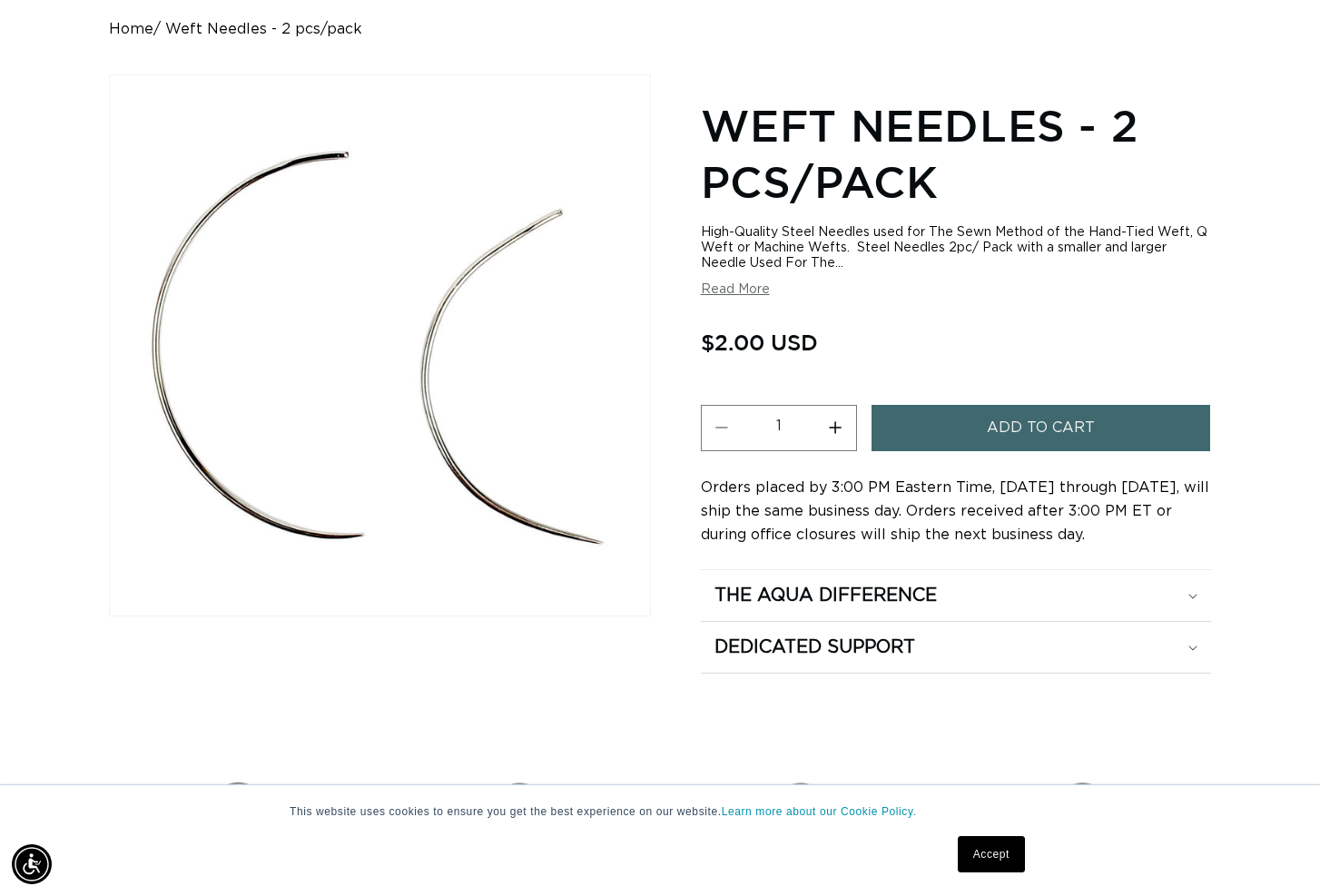
scroll to position [0, 2382]
drag, startPoint x: 837, startPoint y: 427, endPoint x: 864, endPoint y: 424, distance: 27.2
click at [838, 427] on button "Increase quantity for Weft Needles - 2 pcs/pack" at bounding box center [835, 428] width 41 height 47
type input "2"
click at [988, 431] on span "Add to cart" at bounding box center [1041, 428] width 108 height 47
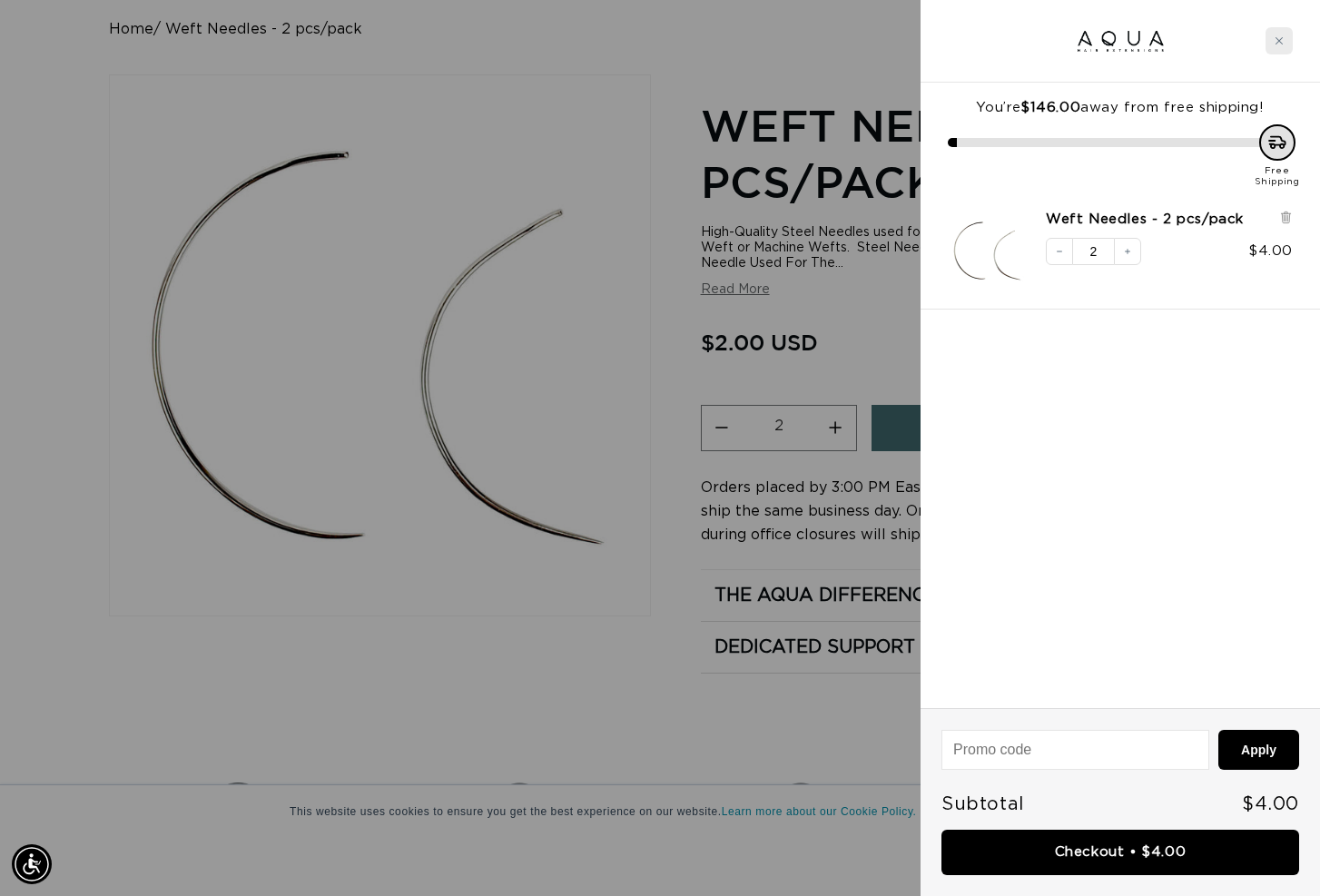
scroll to position [0, 1191]
click at [1278, 45] on icon "Close cart" at bounding box center [1279, 41] width 10 height 10
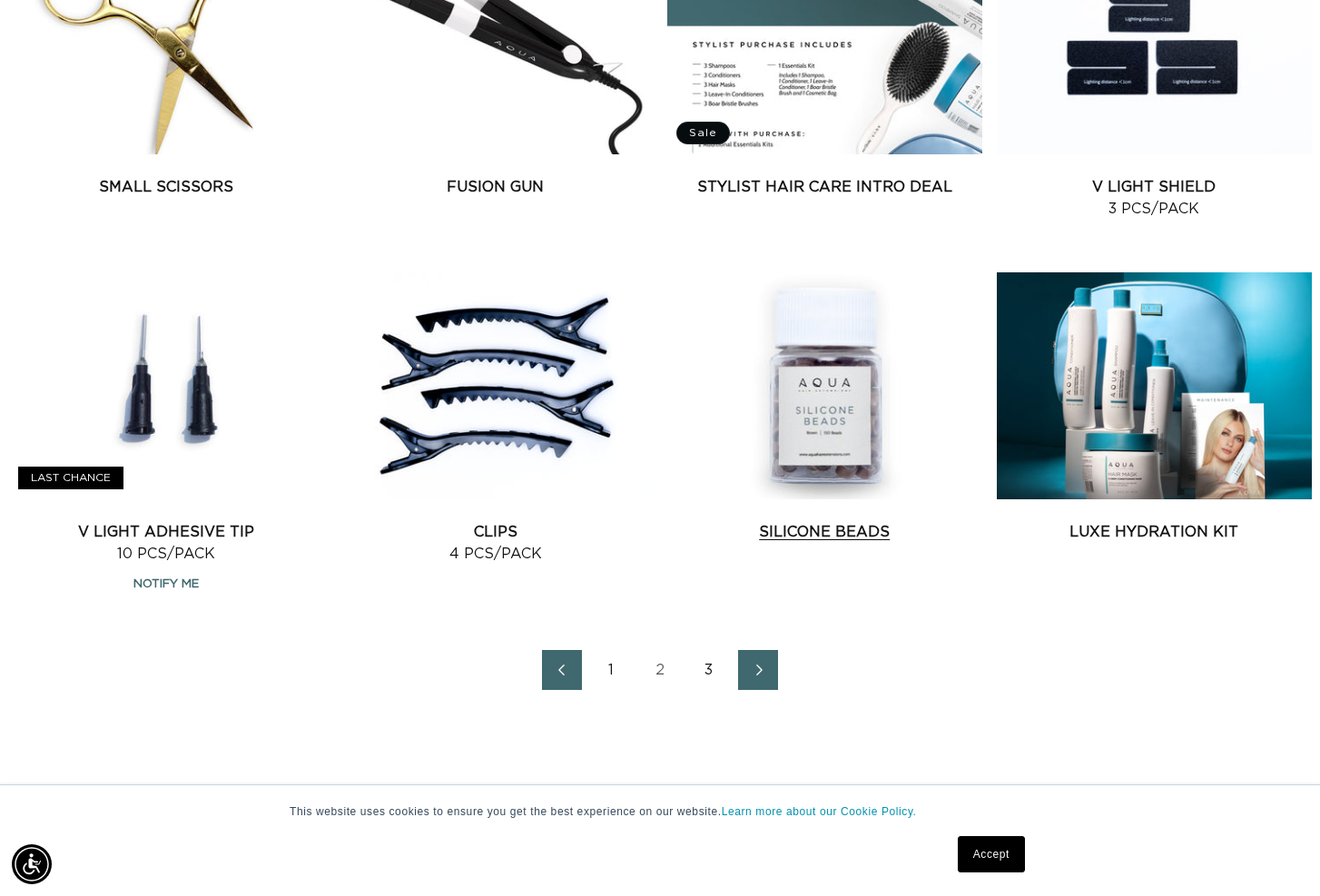
click at [857, 530] on link "Silicone Beads" at bounding box center [825, 532] width 315 height 22
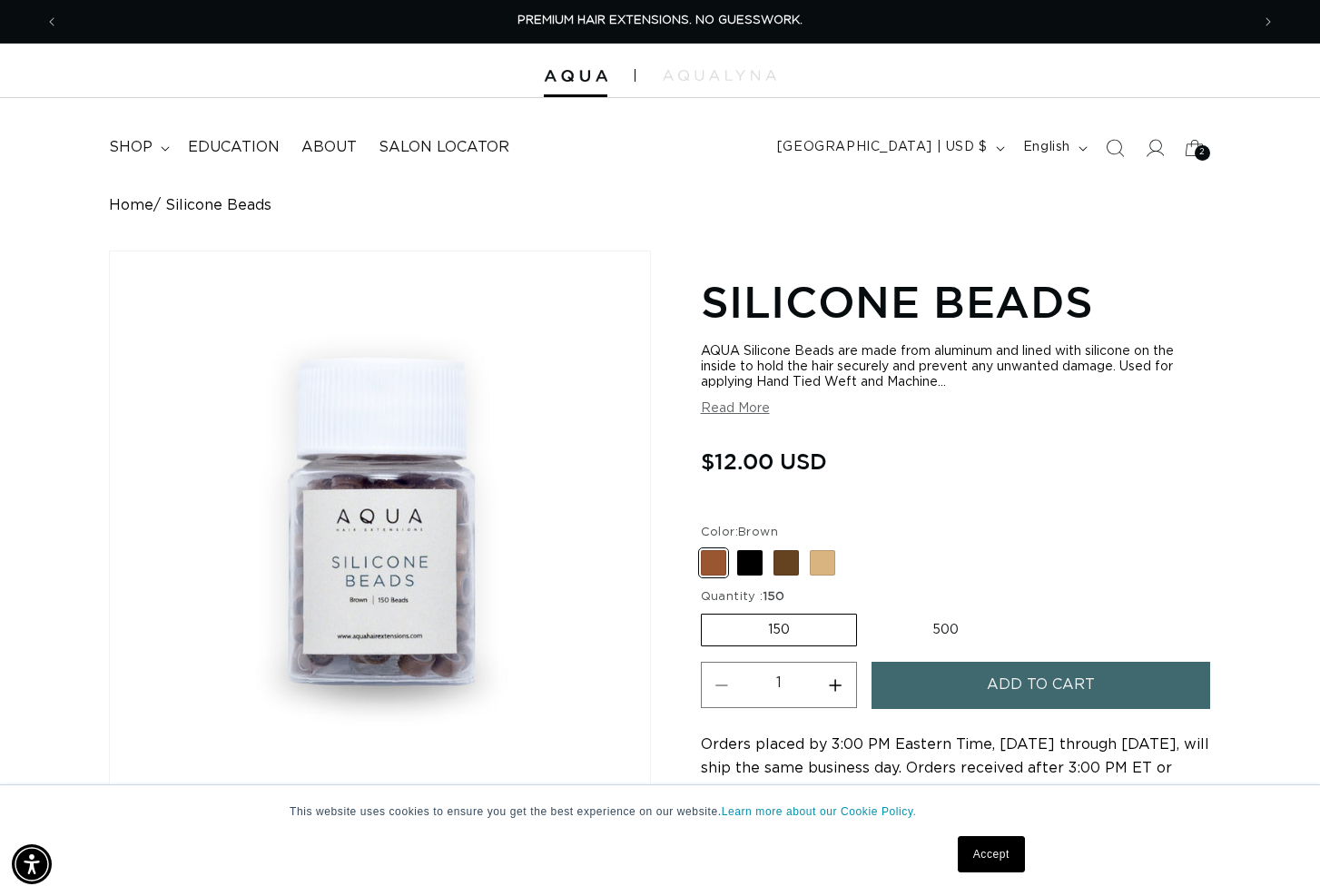
scroll to position [56, 0]
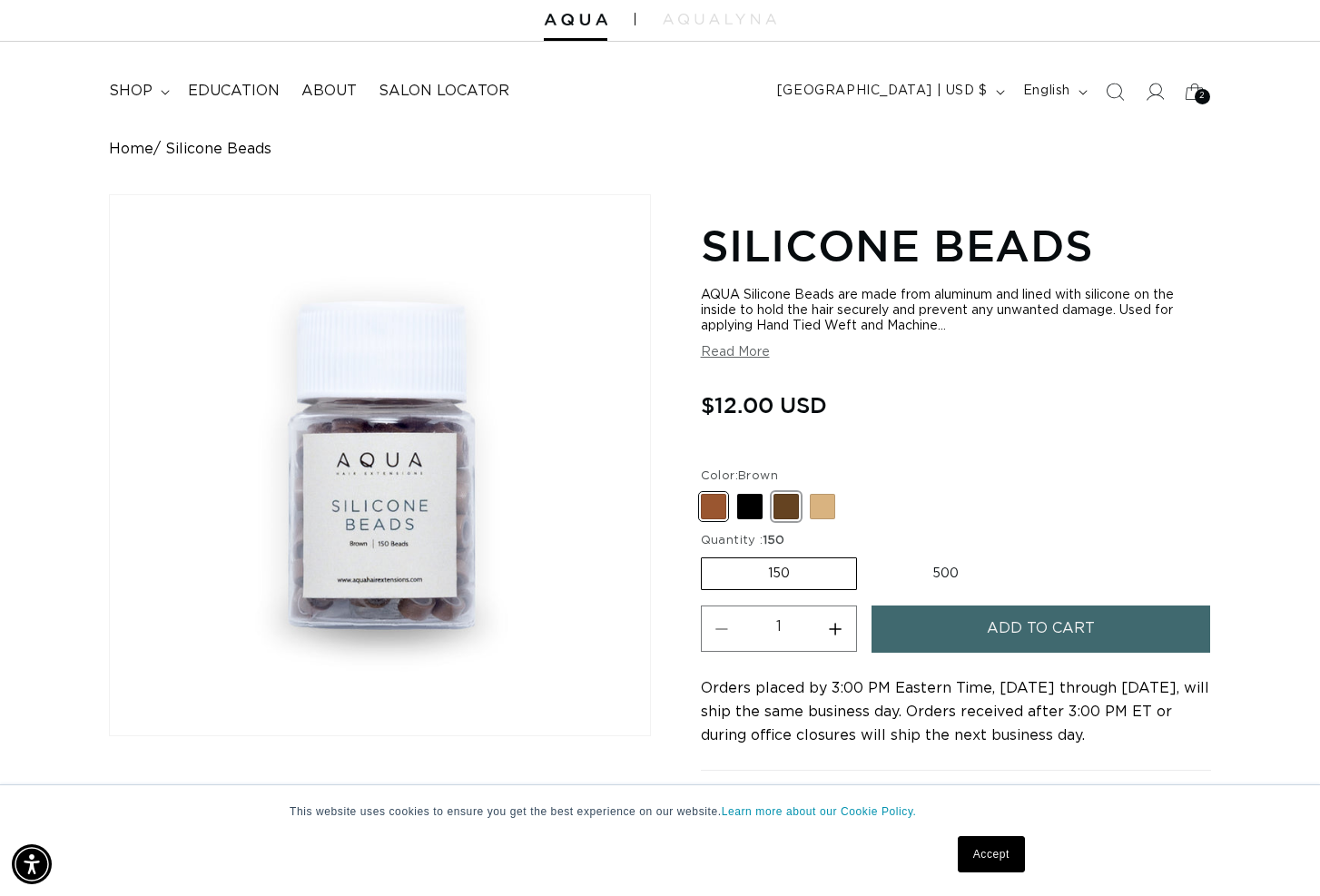
click at [790, 508] on span at bounding box center [786, 506] width 26 height 26
click at [707, 491] on input "Dark Brown Variant sold out or unavailable" at bounding box center [706, 490] width 1 height 1
radio input "true"
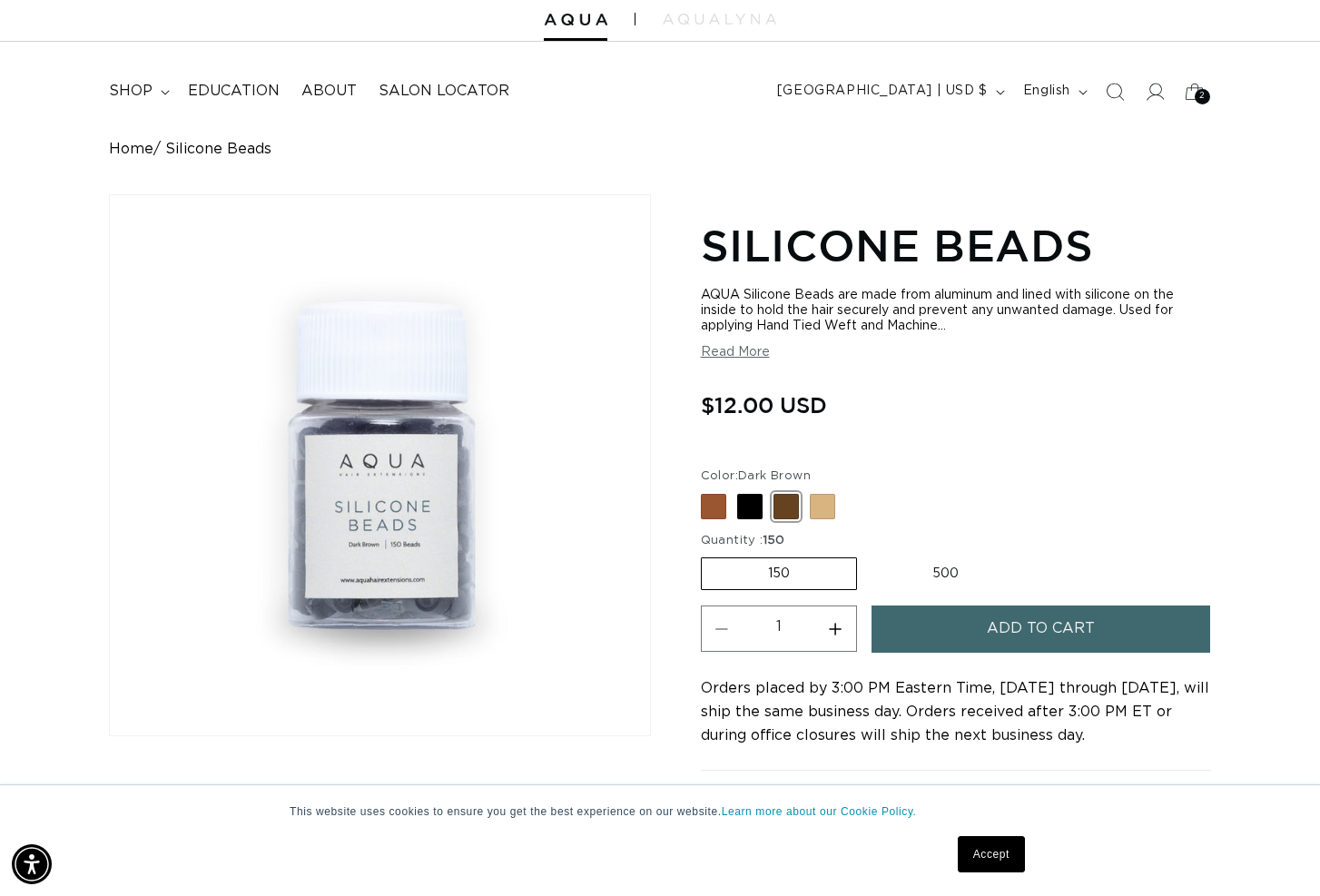
scroll to position [0, 1191]
click at [753, 511] on span at bounding box center [749, 506] width 26 height 26
click at [707, 491] on input "Black Variant sold out or unavailable" at bounding box center [706, 490] width 1 height 1
radio input "true"
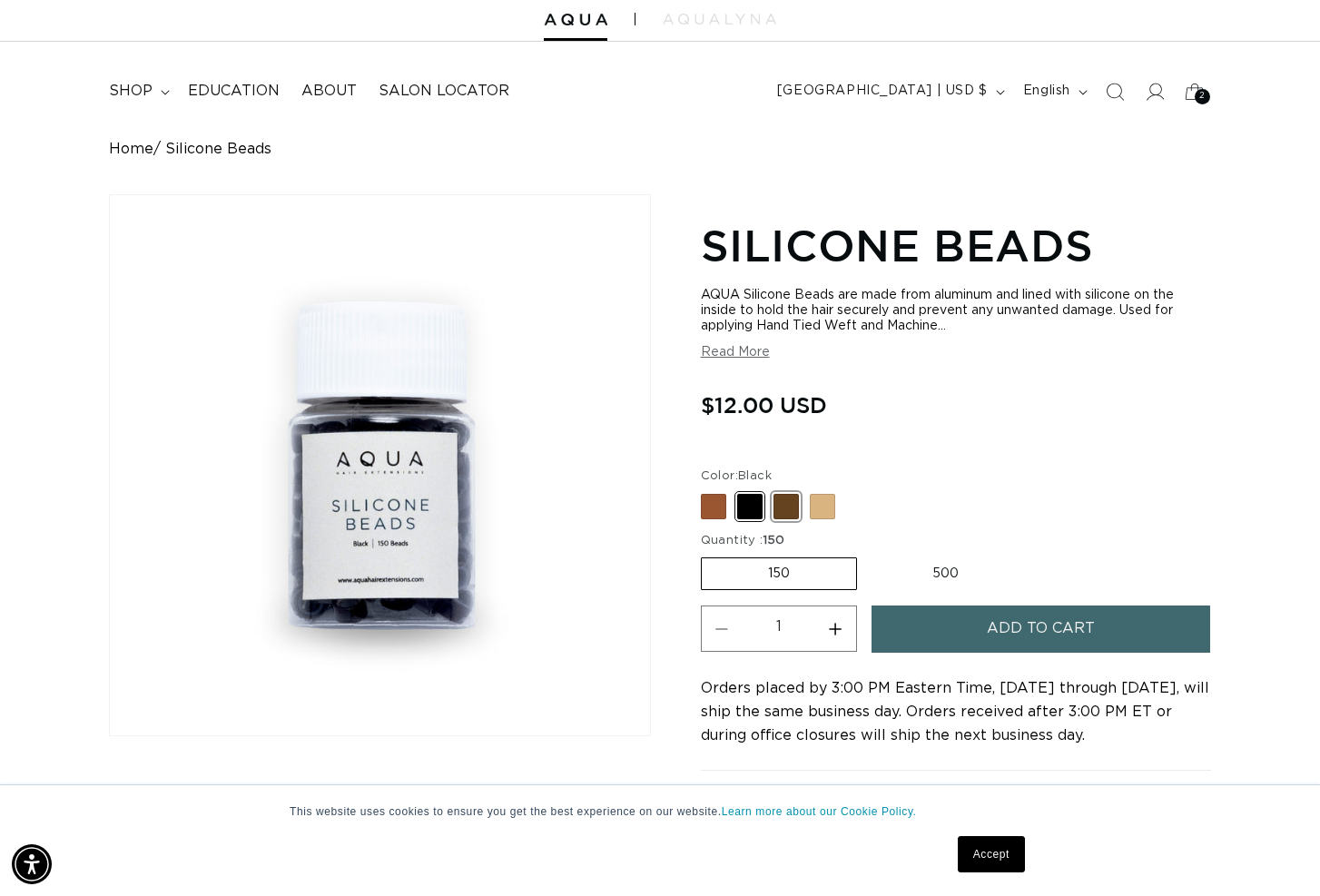
scroll to position [0, 2382]
click at [788, 510] on span at bounding box center [786, 506] width 26 height 26
click at [707, 491] on input "Dark Brown Variant sold out or unavailable" at bounding box center [706, 490] width 1 height 1
radio input "true"
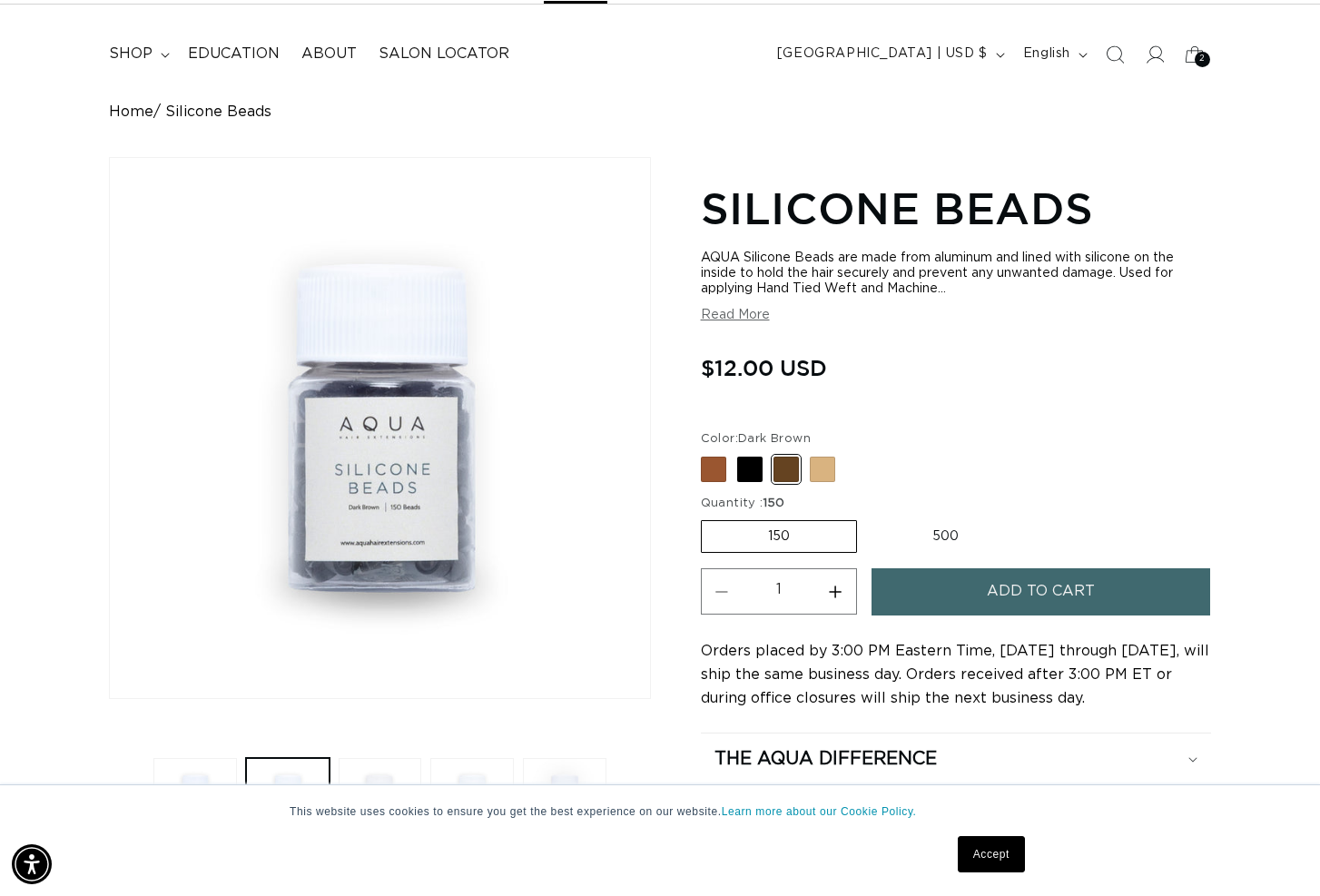
click at [943, 539] on label "500 Variant sold out or unavailable" at bounding box center [945, 536] width 159 height 30
click at [867, 517] on input "500 Variant sold out or unavailable" at bounding box center [866, 516] width 1 height 1
radio input "true"
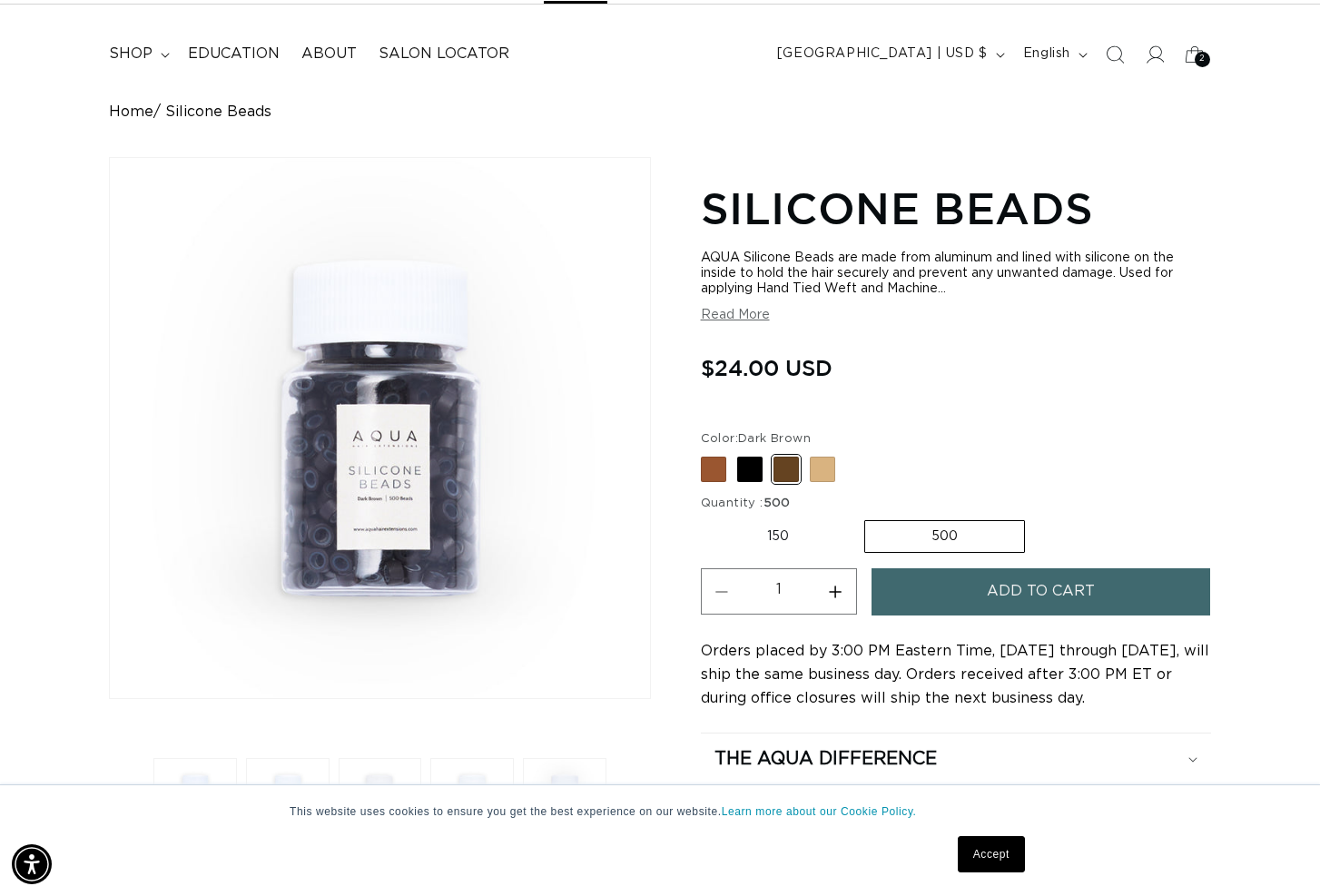
scroll to position [0, 2382]
click at [787, 536] on label "150 Variant sold out or unavailable" at bounding box center [778, 536] width 154 height 30
click at [707, 517] on input "150 Variant sold out or unavailable" at bounding box center [706, 516] width 1 height 1
radio input "true"
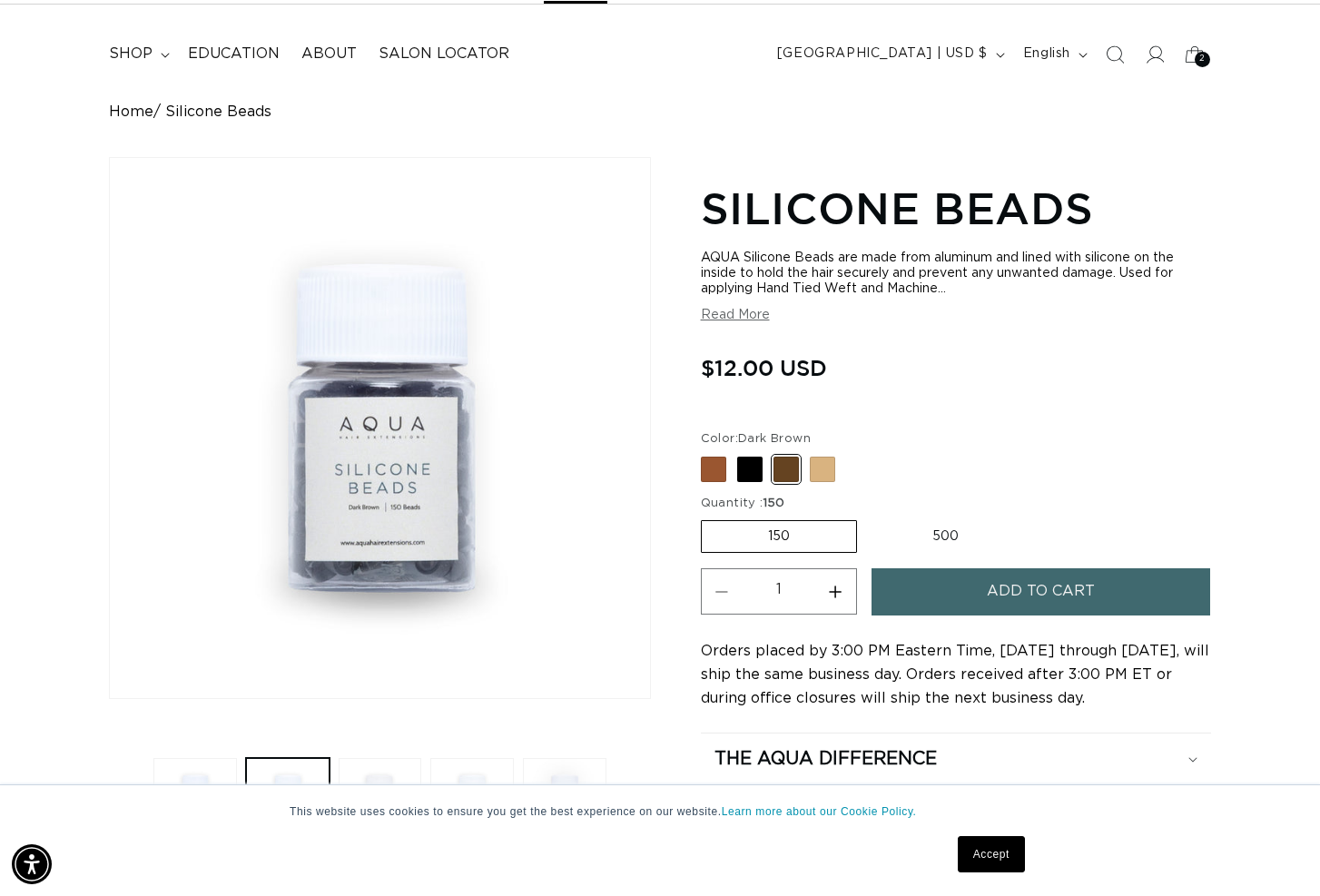
scroll to position [0, 1191]
click at [937, 534] on label "500 Variant sold out or unavailable" at bounding box center [945, 536] width 159 height 30
click at [867, 517] on input "500 Variant sold out or unavailable" at bounding box center [866, 516] width 1 height 1
radio input "true"
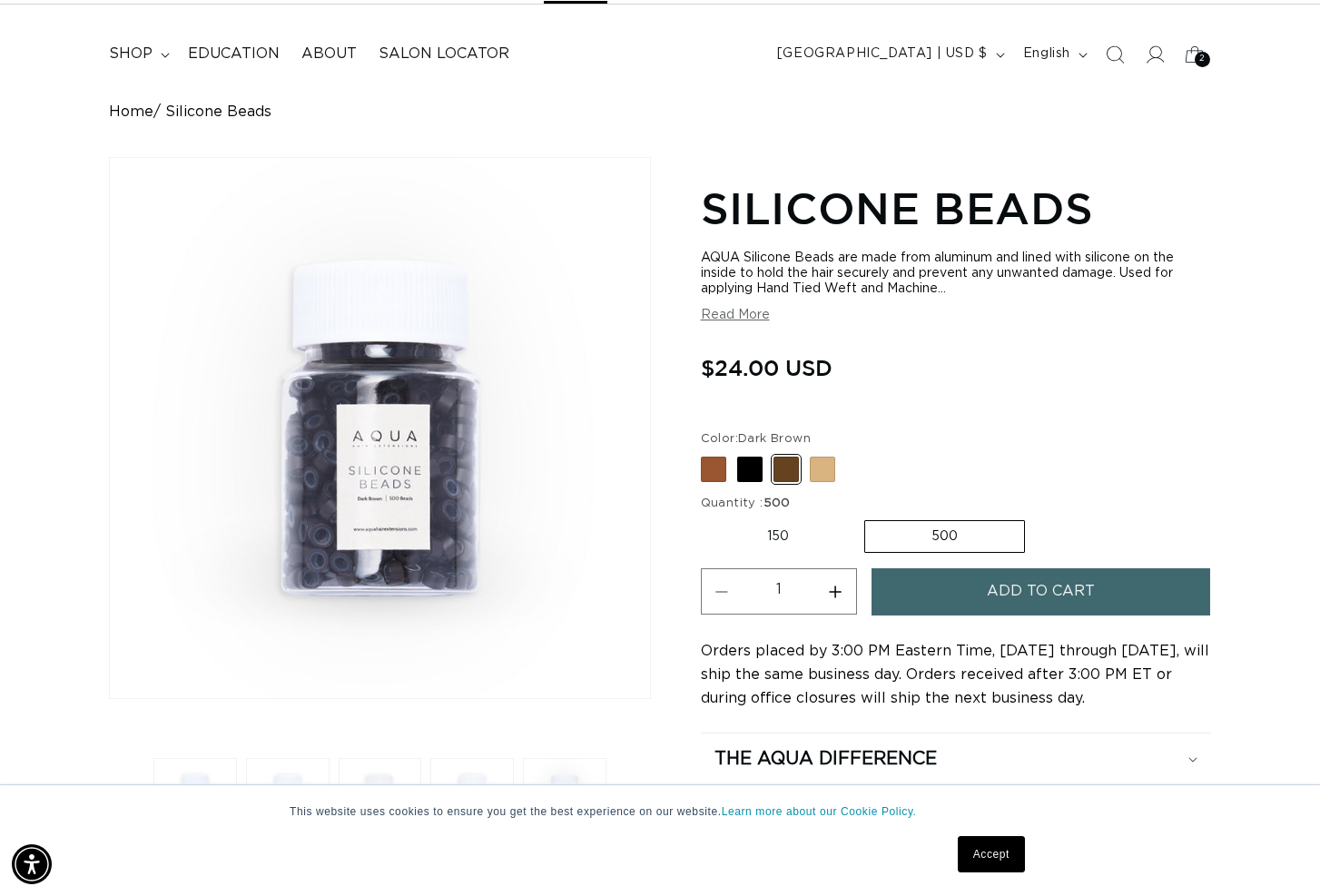
scroll to position [0, 2382]
click at [1058, 594] on span "Add to cart" at bounding box center [1041, 592] width 108 height 47
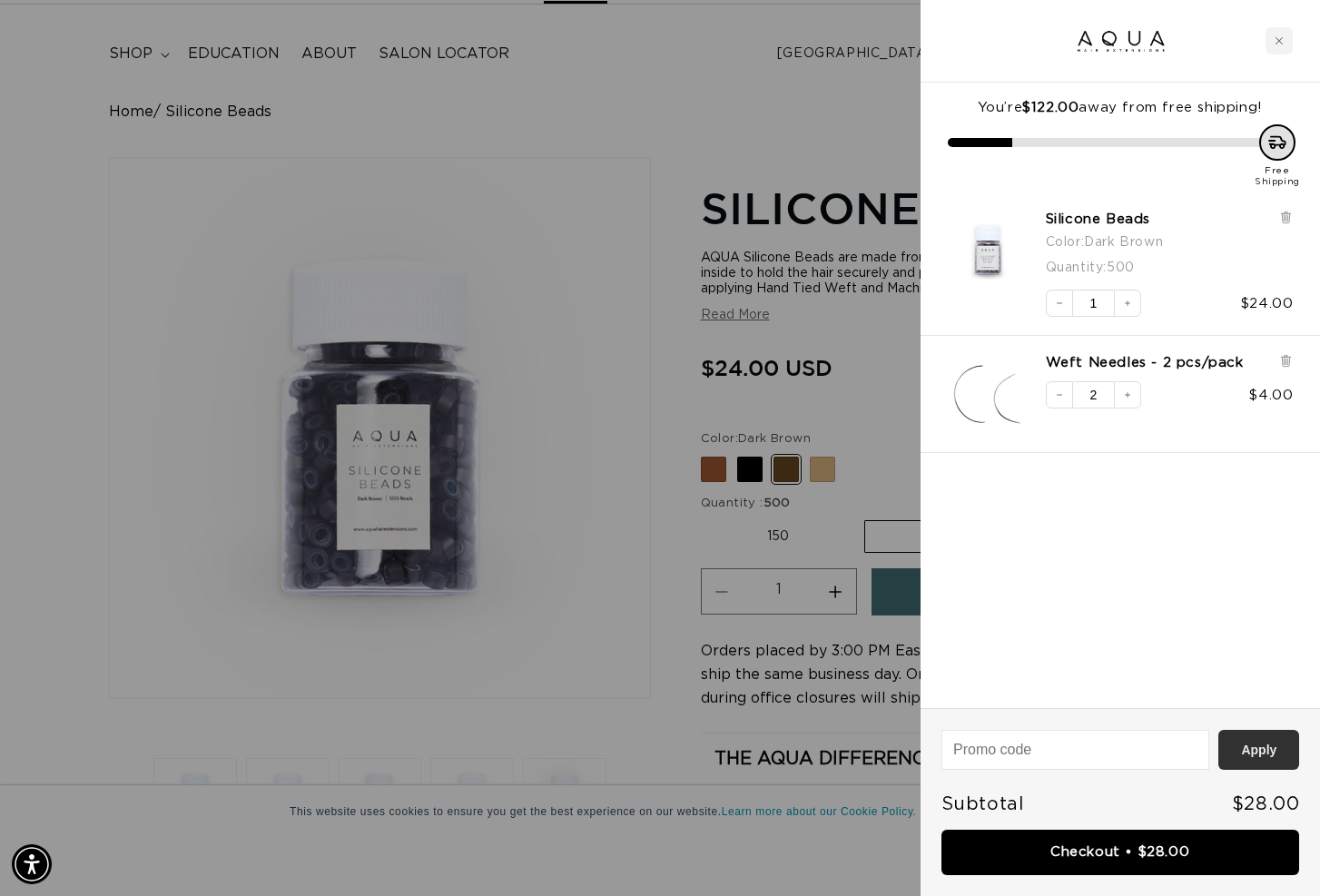
scroll to position [0, 0]
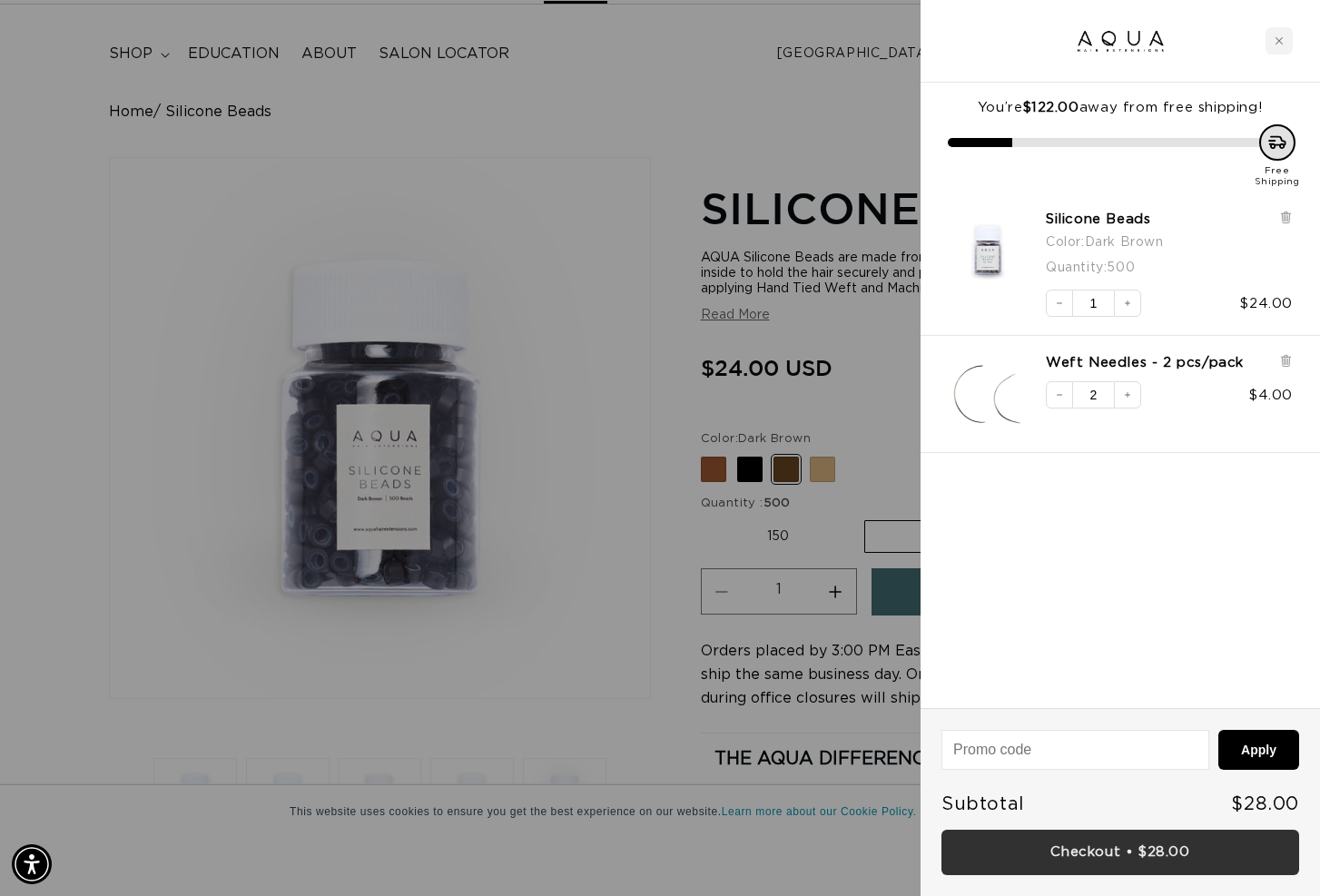
click at [1168, 850] on link "Checkout • $28.00" at bounding box center [1120, 852] width 358 height 47
